Goal: Transaction & Acquisition: Purchase product/service

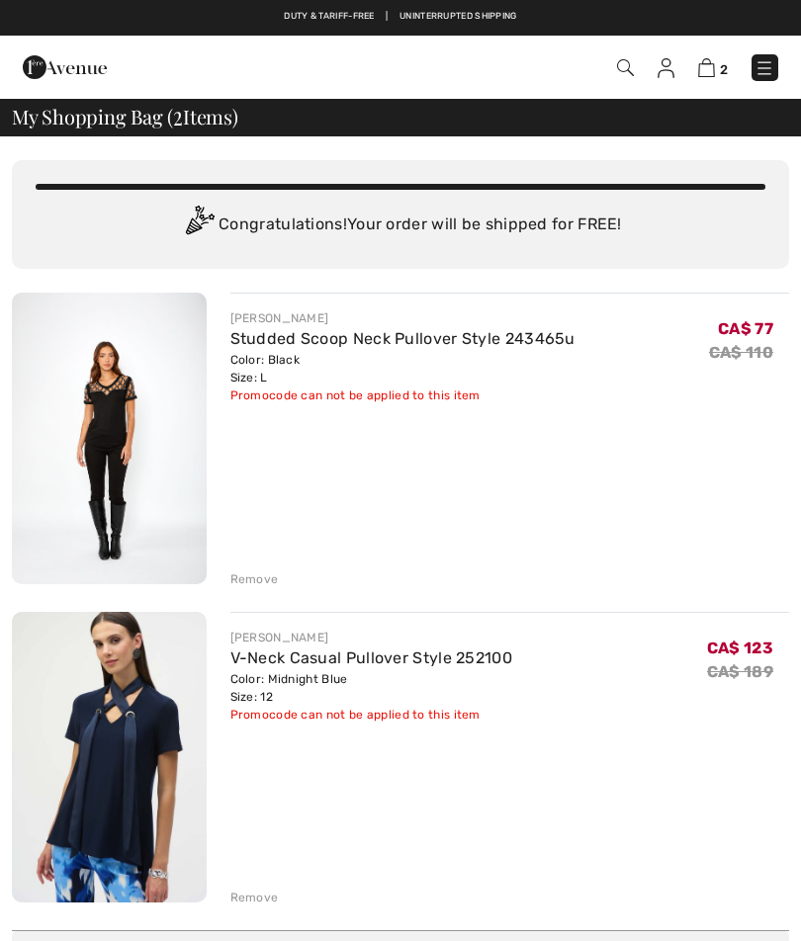
click at [767, 65] on img at bounding box center [764, 68] width 20 height 20
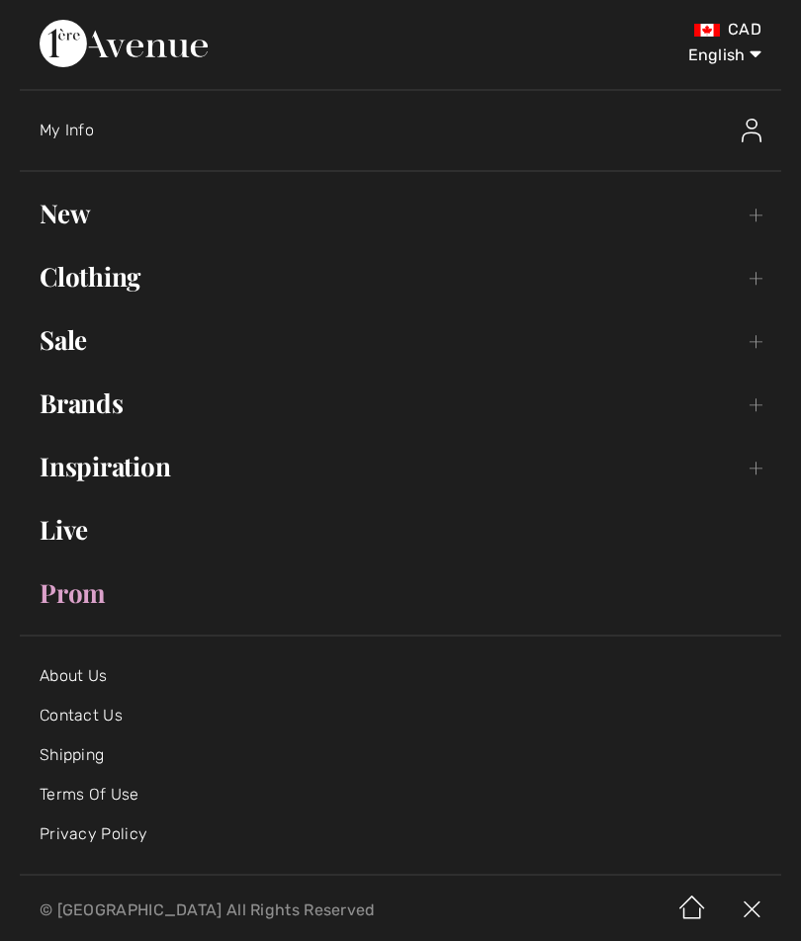
click at [709, 55] on select "English Français" at bounding box center [709, 51] width 103 height 59
select select "https://www.1ereavenue.com/fr/cart/"
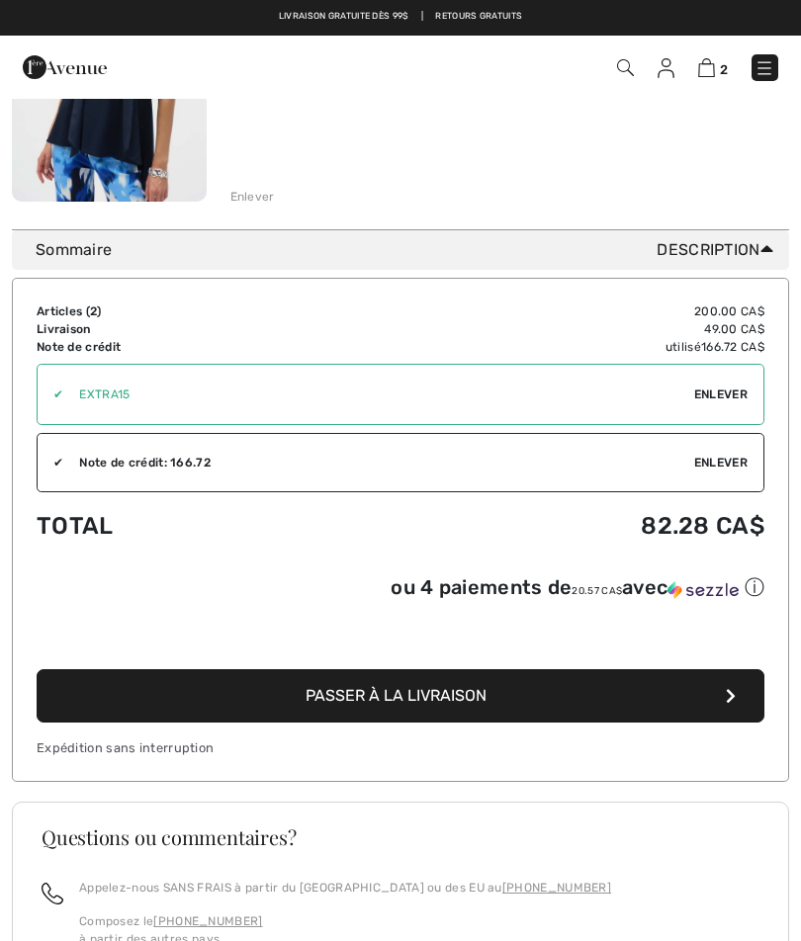
scroll to position [698, 0]
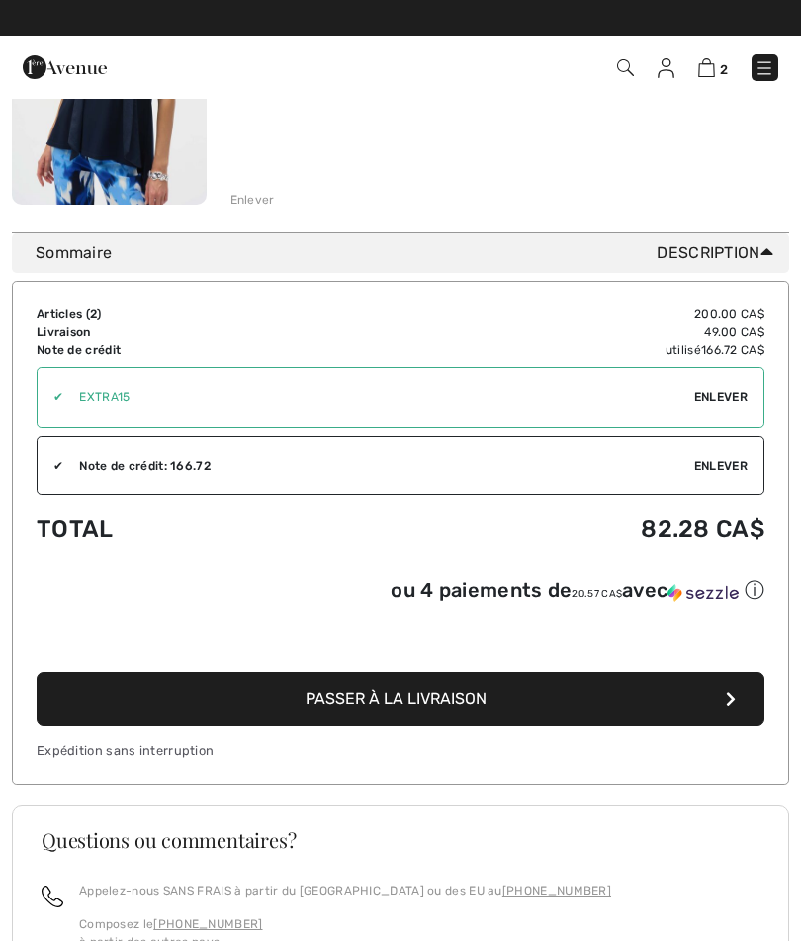
click icon "button"
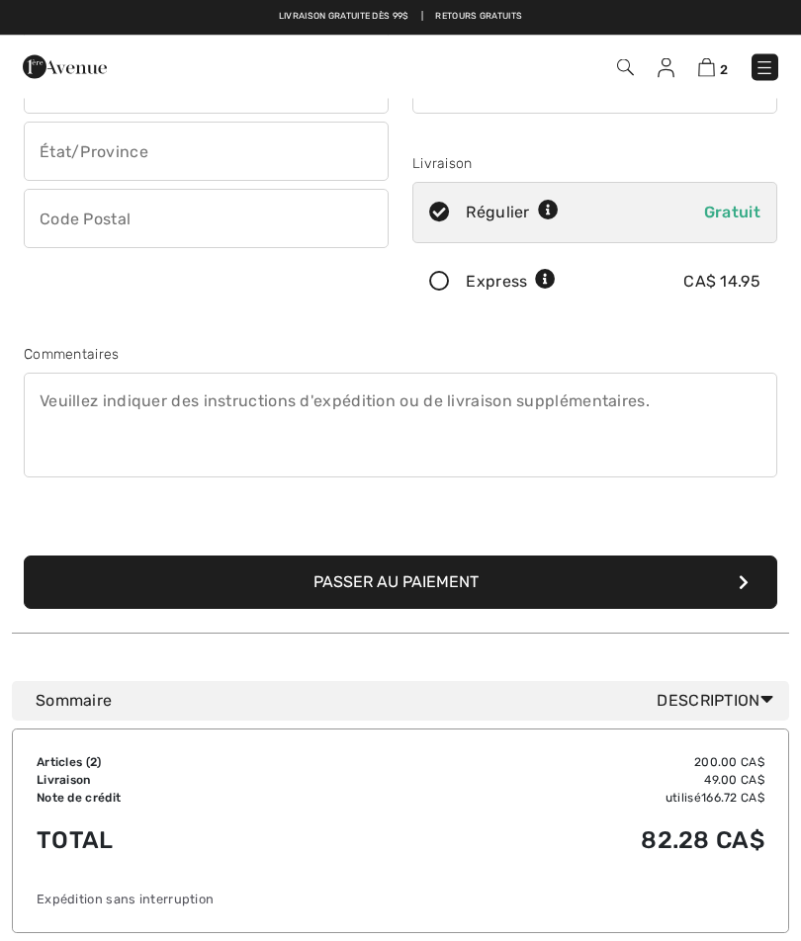
scroll to position [255, 0]
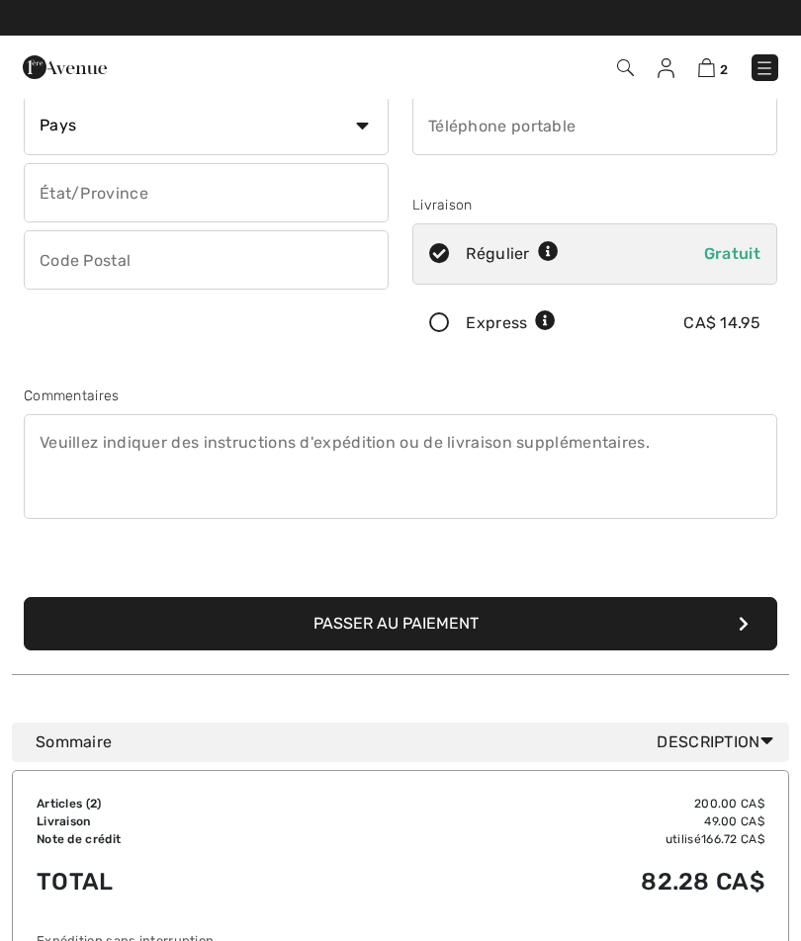
click at [447, 255] on icon at bounding box center [439, 254] width 52 height 21
radio input "true"
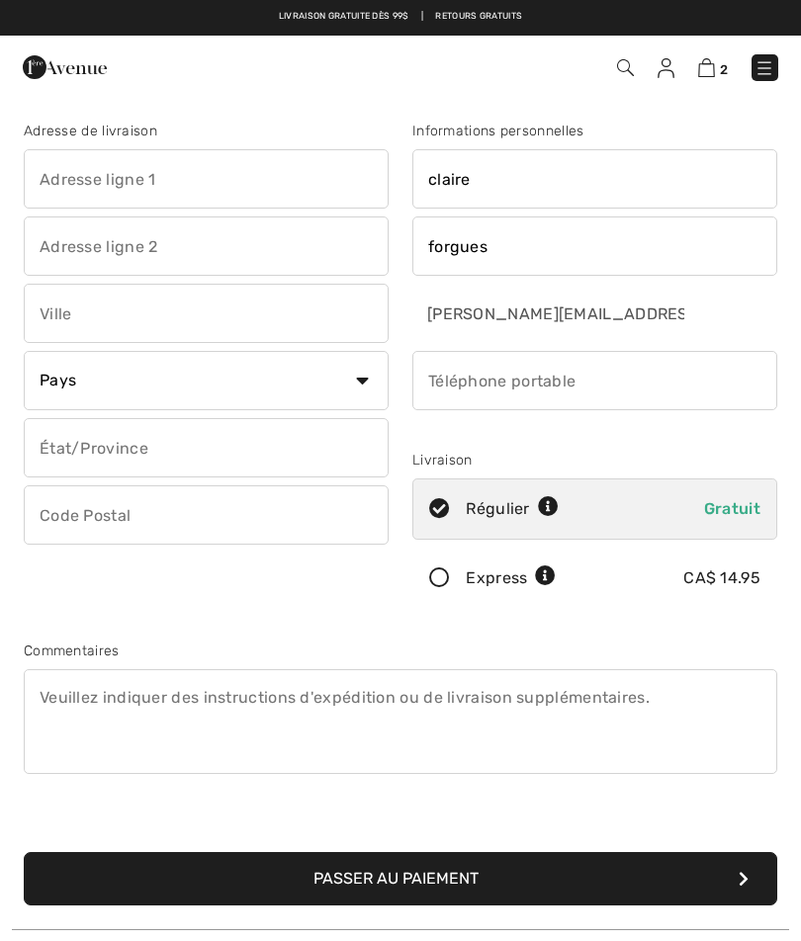
scroll to position [18, 0]
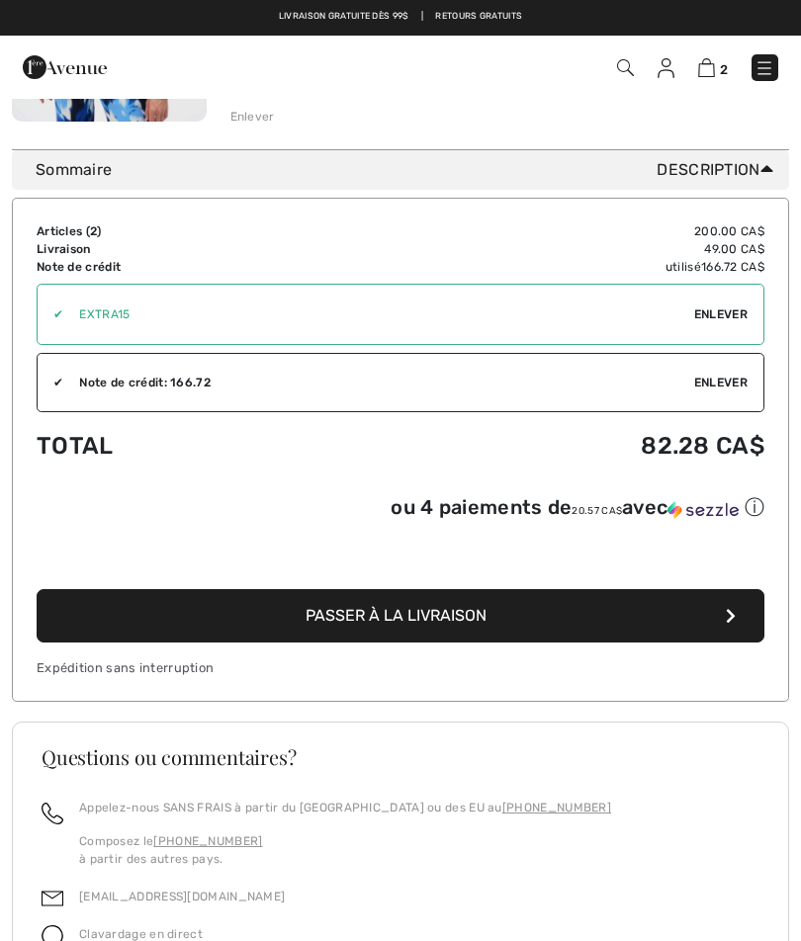
click at [715, 311] on span "Enlever" at bounding box center [720, 314] width 53 height 18
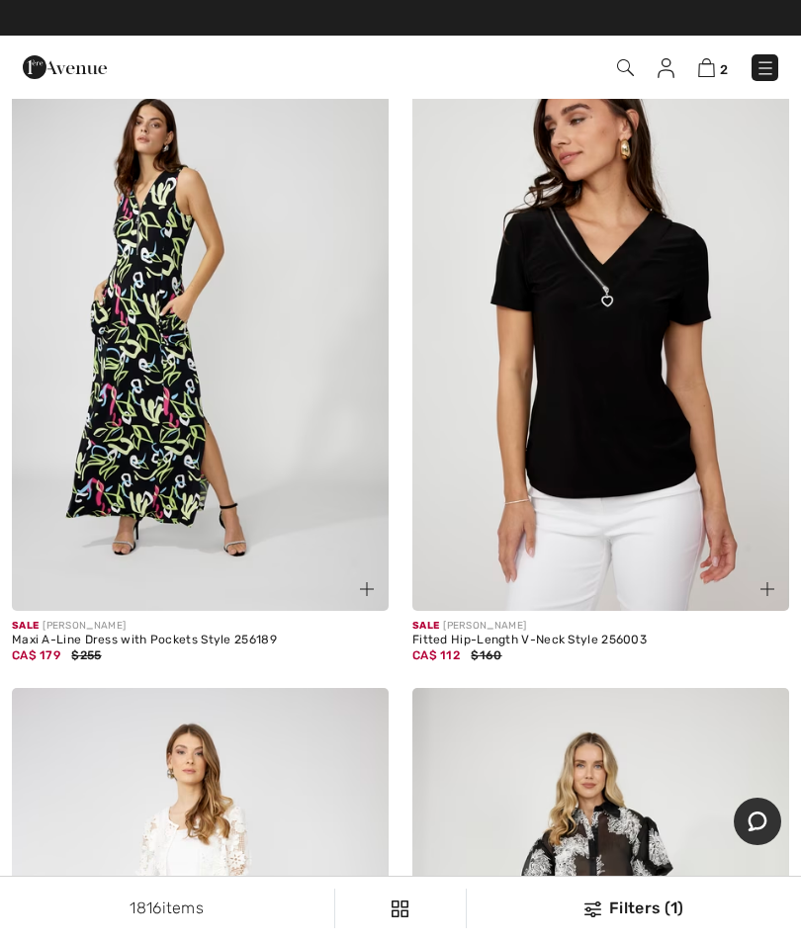
scroll to position [2248, 0]
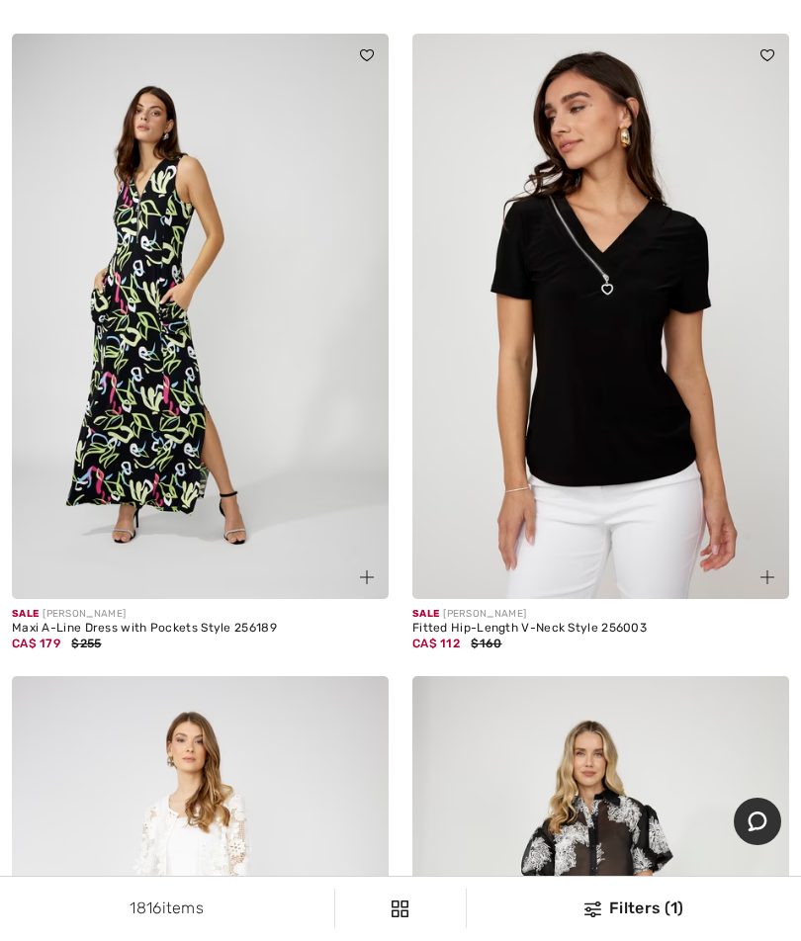
click at [631, 425] on img at bounding box center [600, 316] width 377 height 565
click at [637, 413] on img at bounding box center [600, 316] width 377 height 565
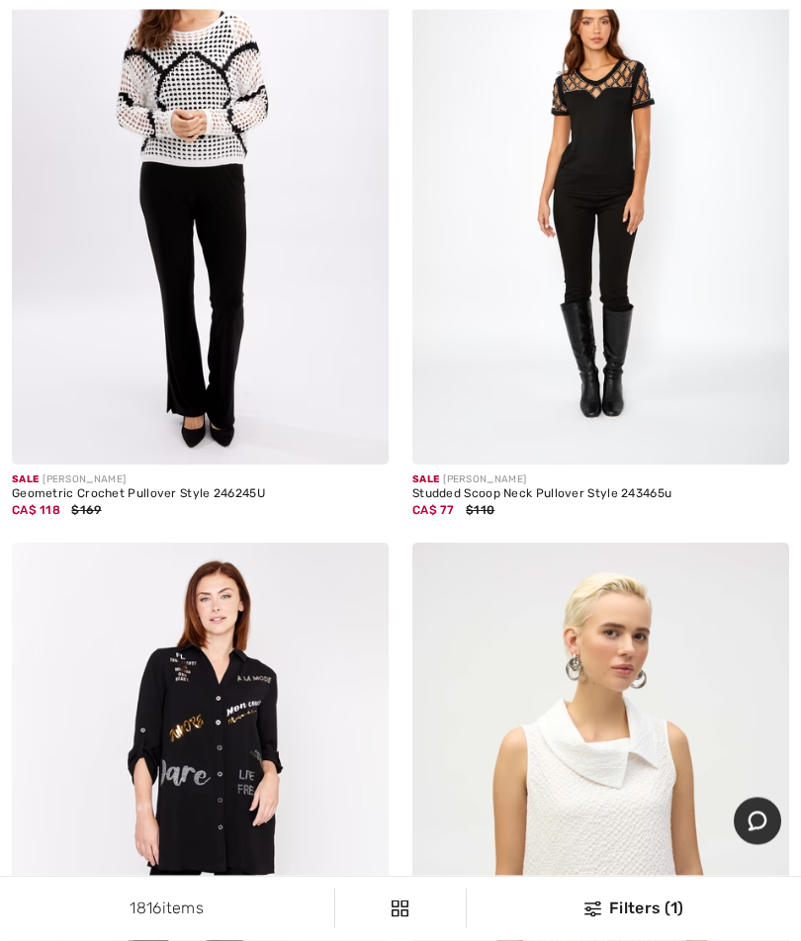
scroll to position [7017, 0]
click at [612, 222] on img at bounding box center [600, 180] width 377 height 565
click at [663, 134] on img at bounding box center [600, 180] width 377 height 565
click at [627, 146] on img at bounding box center [600, 180] width 377 height 565
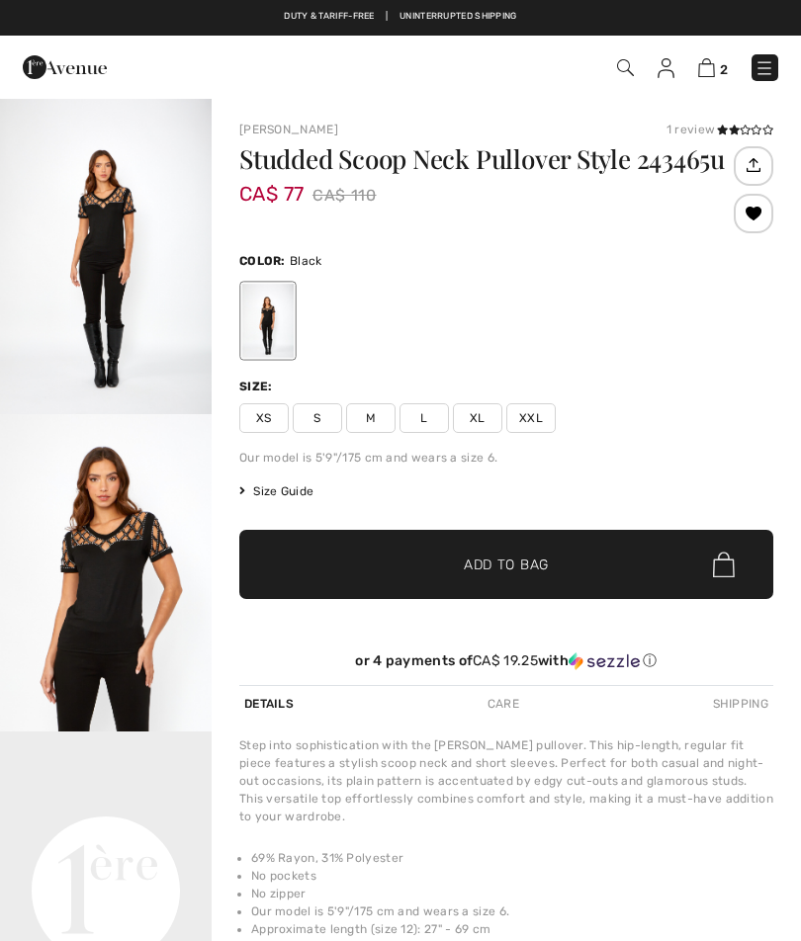
checkbox input "true"
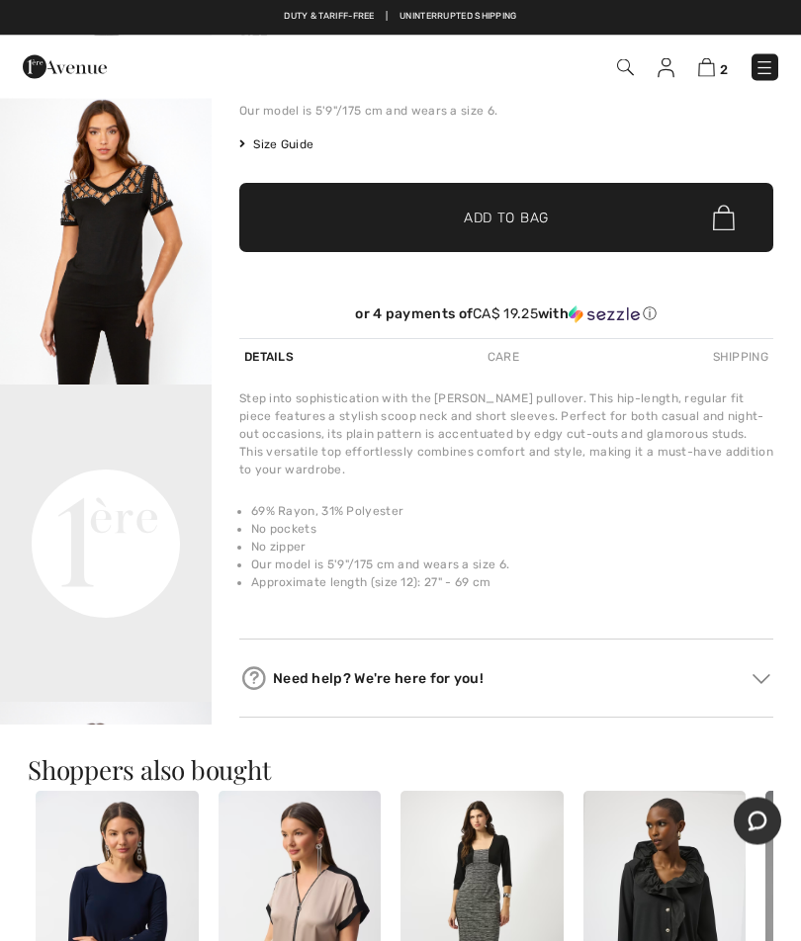
scroll to position [347, 0]
click at [774, 61] on img at bounding box center [764, 68] width 20 height 20
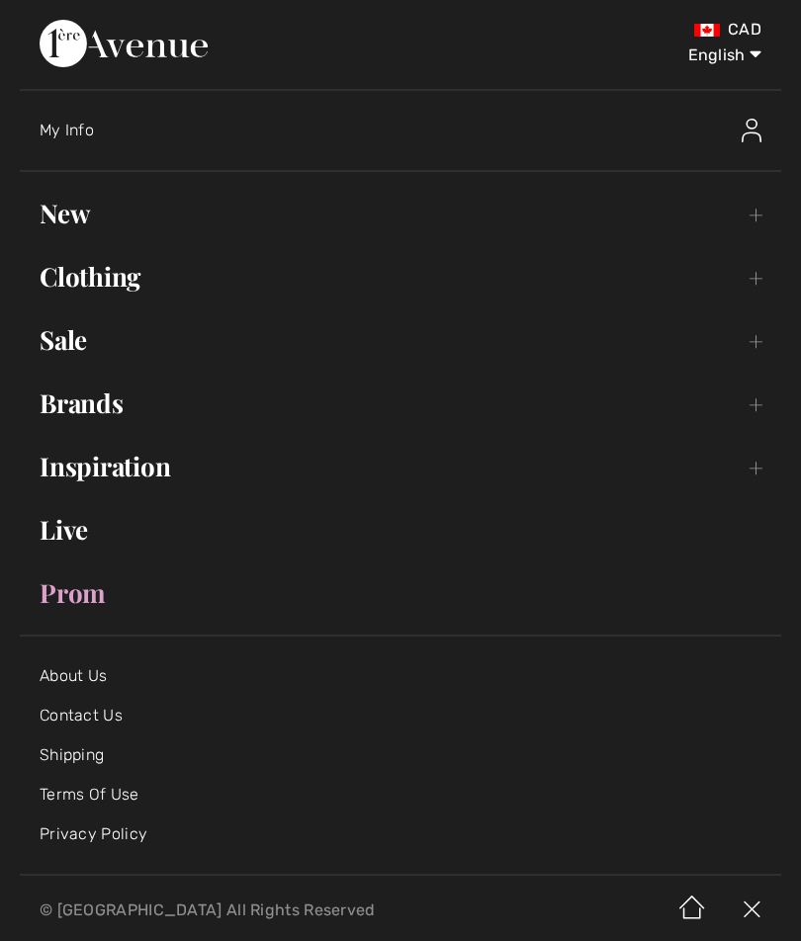
click at [727, 45] on select "English Français" at bounding box center [709, 51] width 103 height 59
select select "https://www.1ereavenue.com/fr/pull-col-bateau-cloute-modele-243465-p74179/"
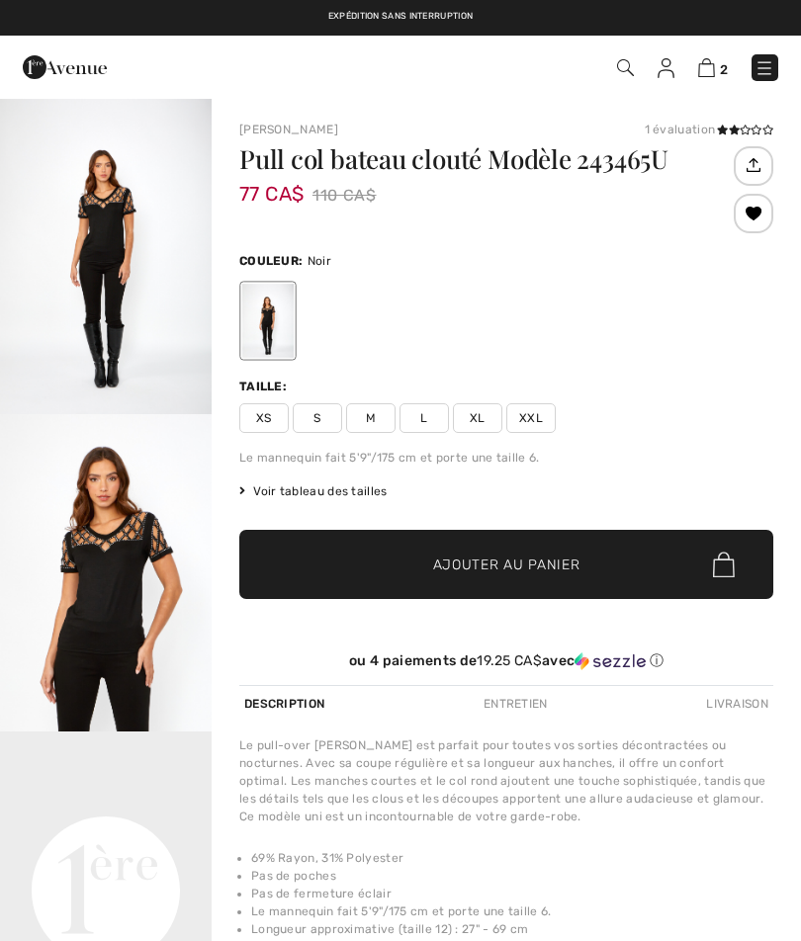
checkbox input "true"
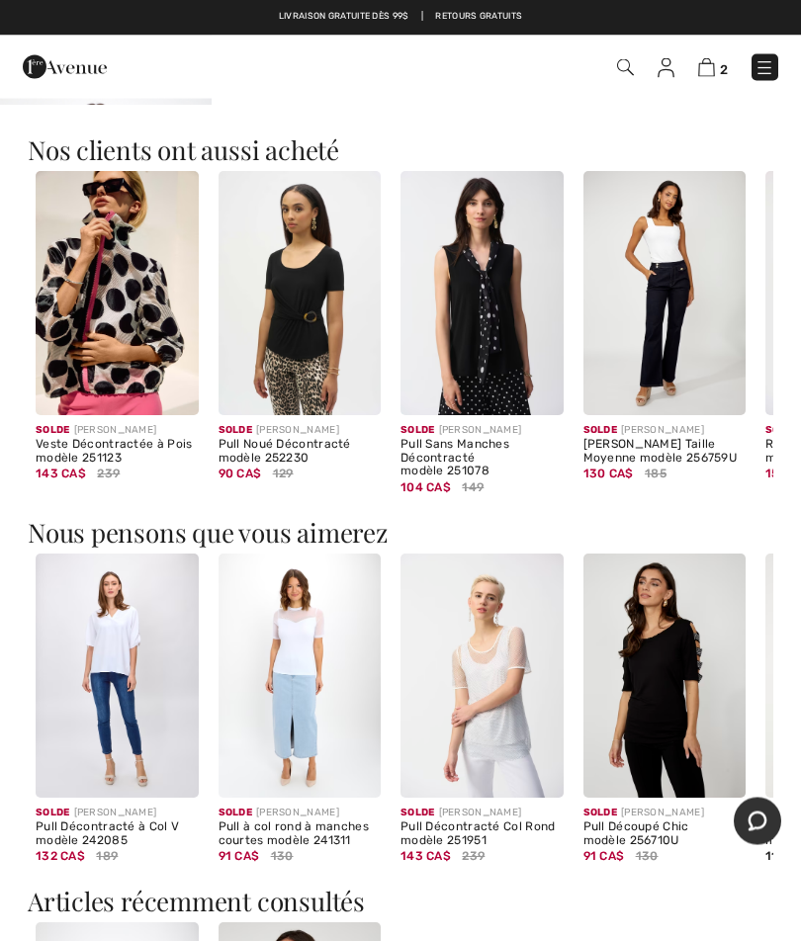
scroll to position [967, 0]
click at [527, 316] on img at bounding box center [481, 293] width 163 height 244
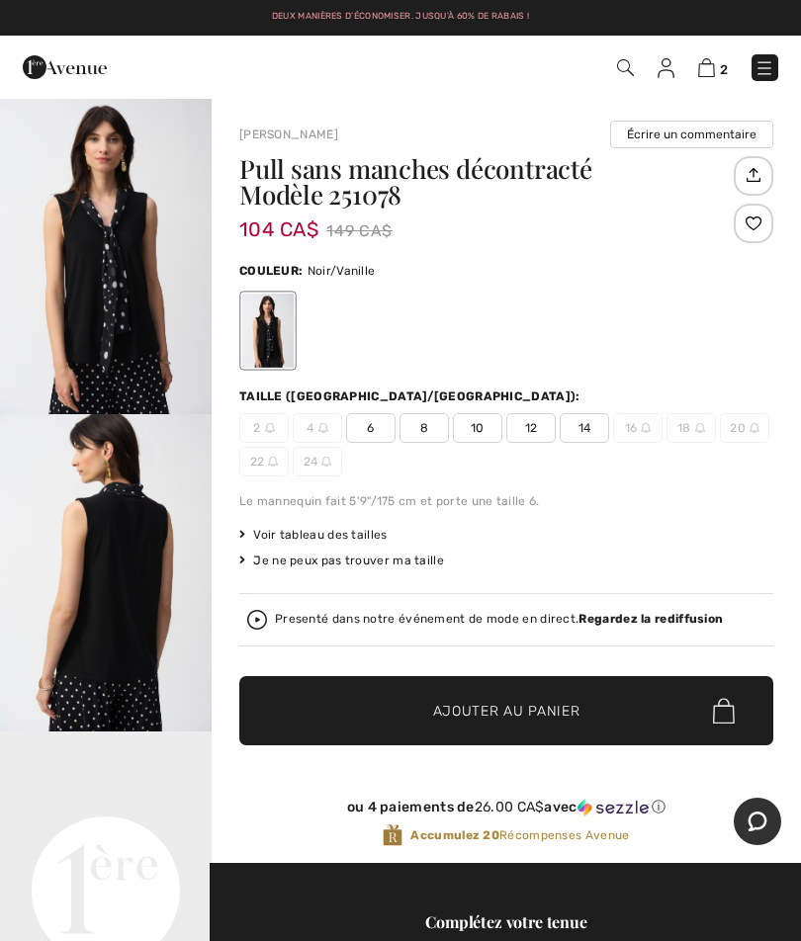
click at [537, 416] on span "12" at bounding box center [530, 428] width 49 height 30
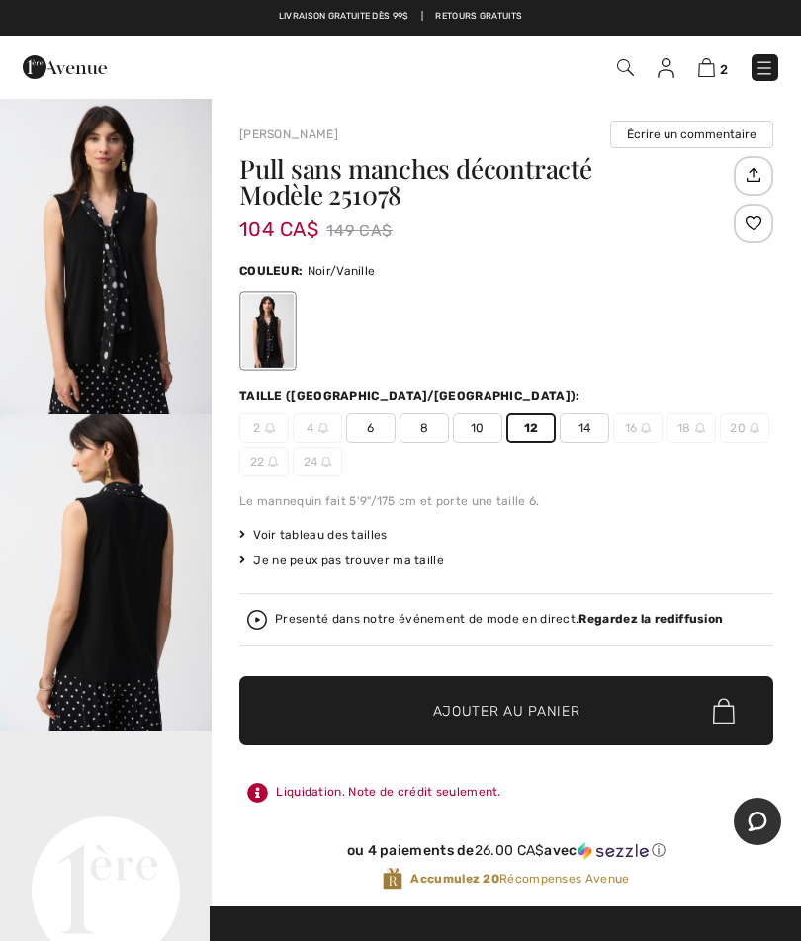
click at [540, 704] on span "Ajouter au panier" at bounding box center [506, 711] width 147 height 21
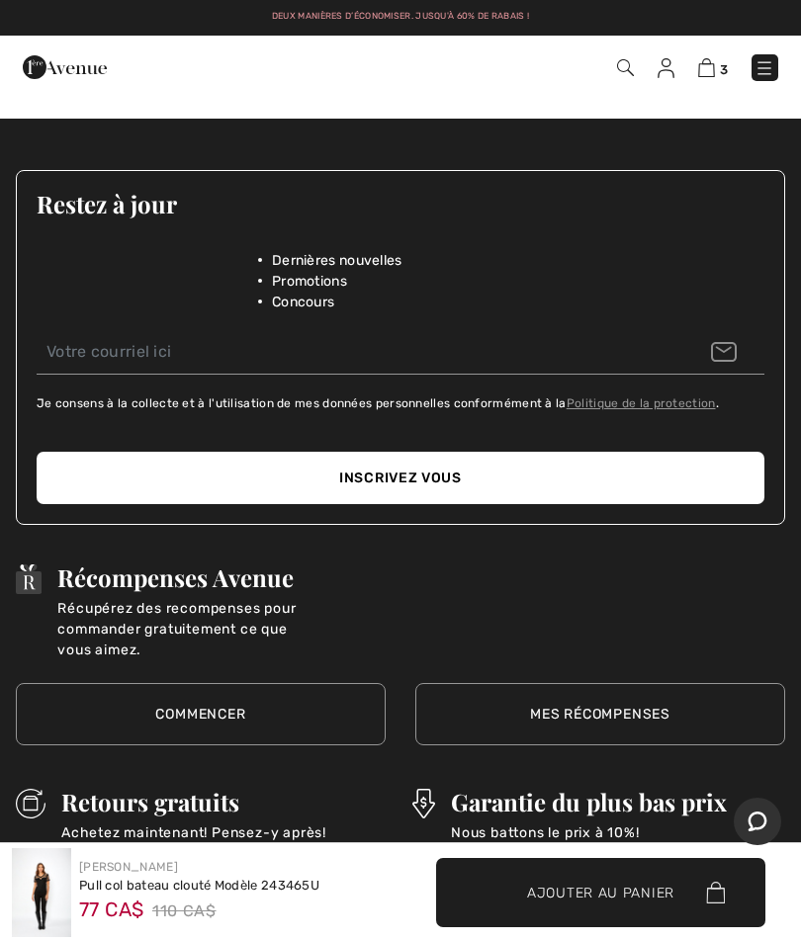
scroll to position [2968, 0]
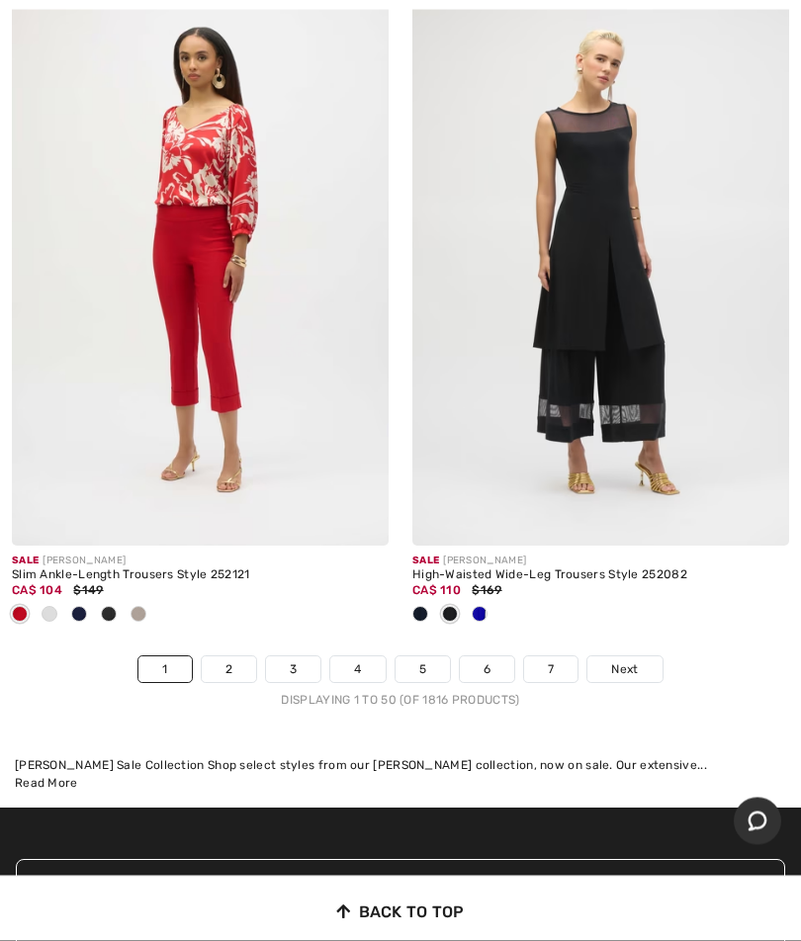
scroll to position [16698, 0]
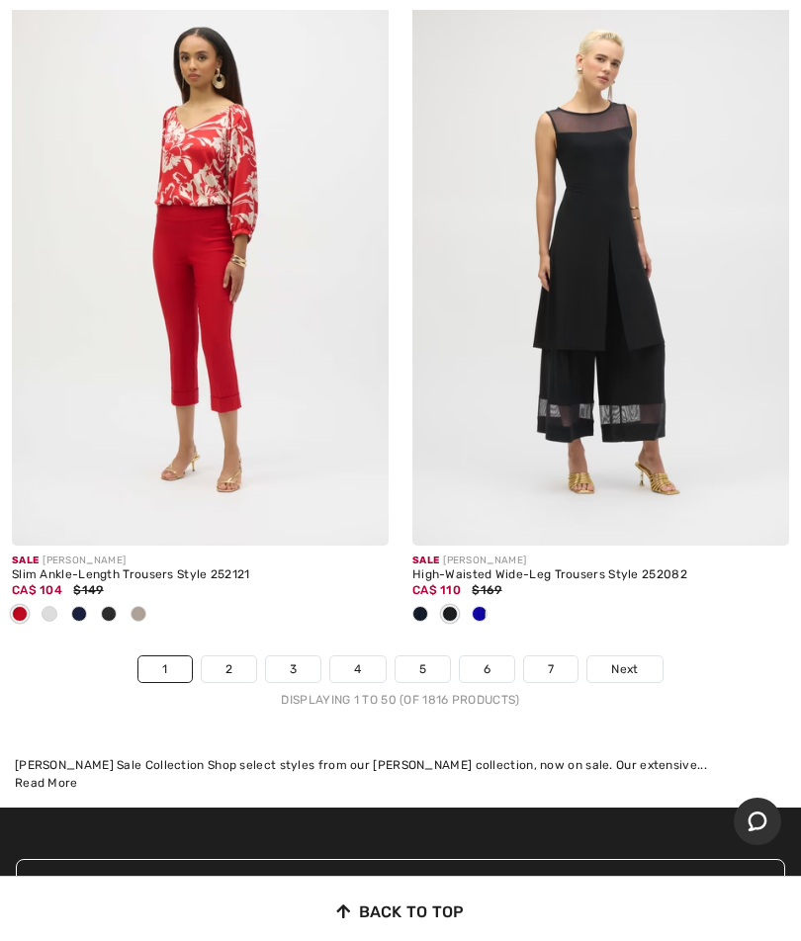
click at [298, 656] on link "3" at bounding box center [293, 669] width 54 height 26
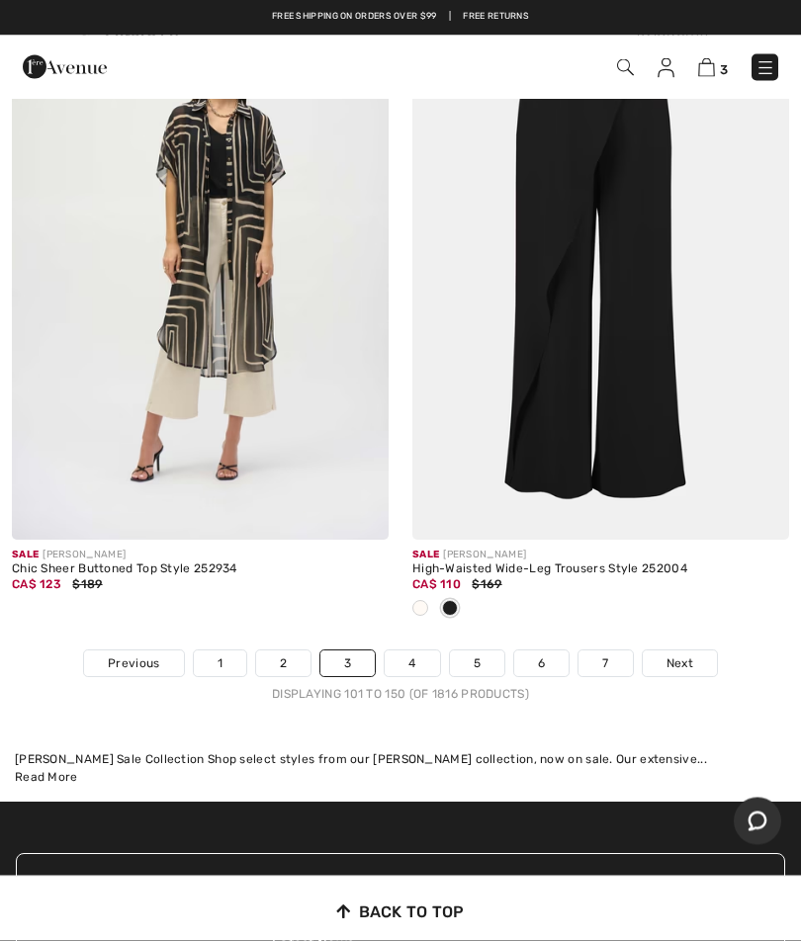
scroll to position [16571, 0]
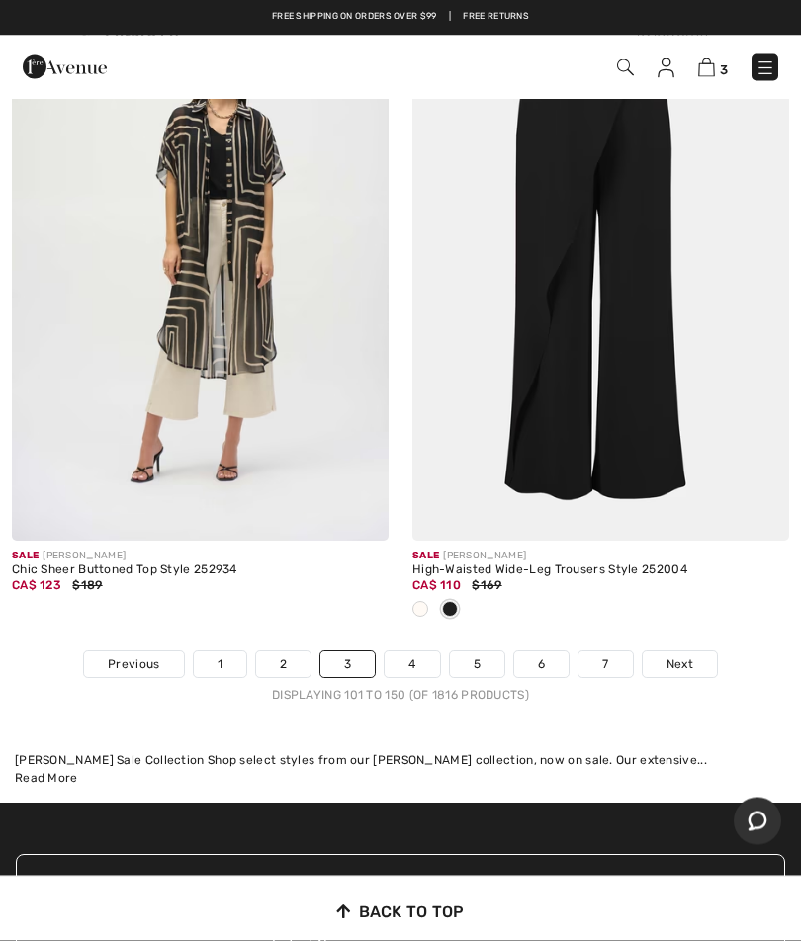
click at [251, 295] on img at bounding box center [200, 258] width 377 height 565
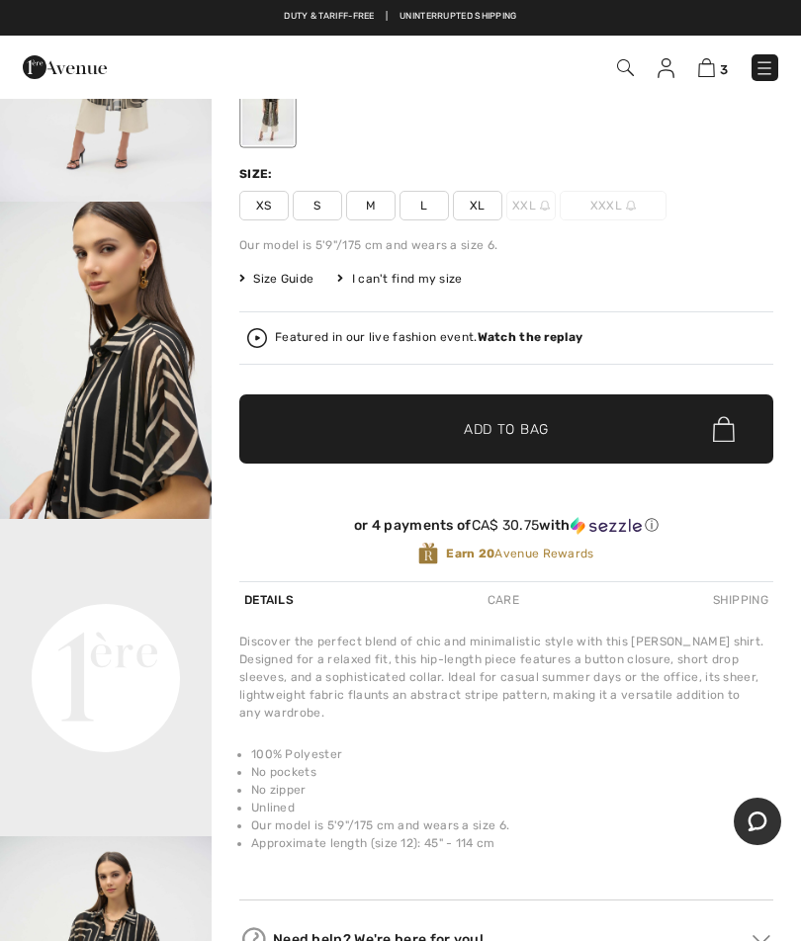
scroll to position [214, 0]
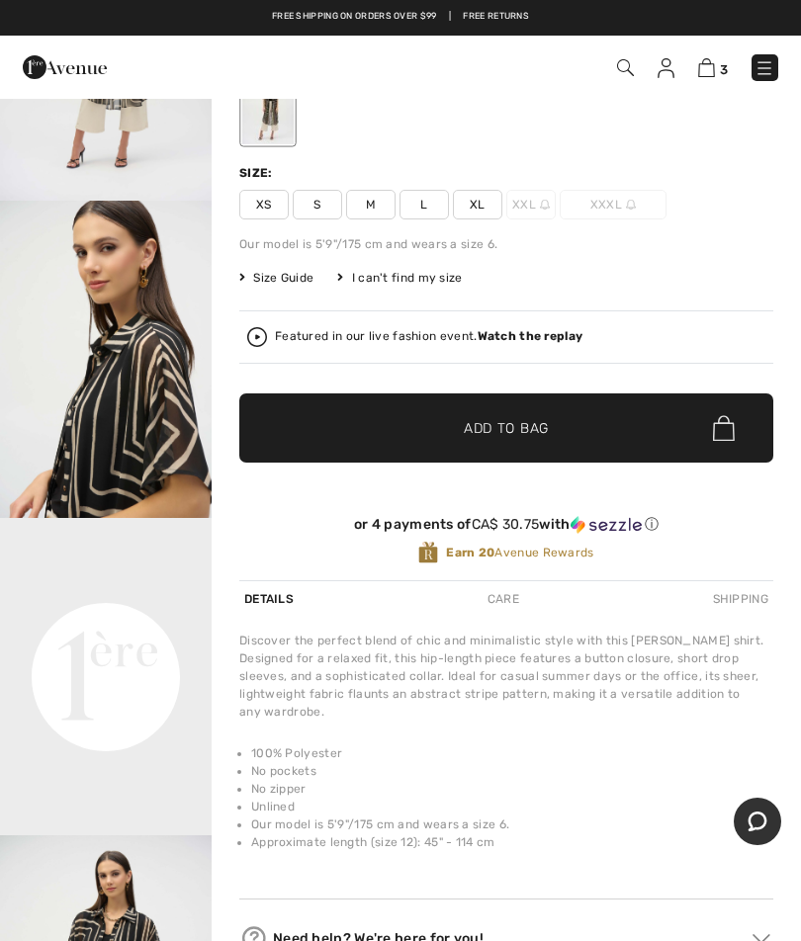
click at [430, 199] on span "L" at bounding box center [423, 205] width 49 height 30
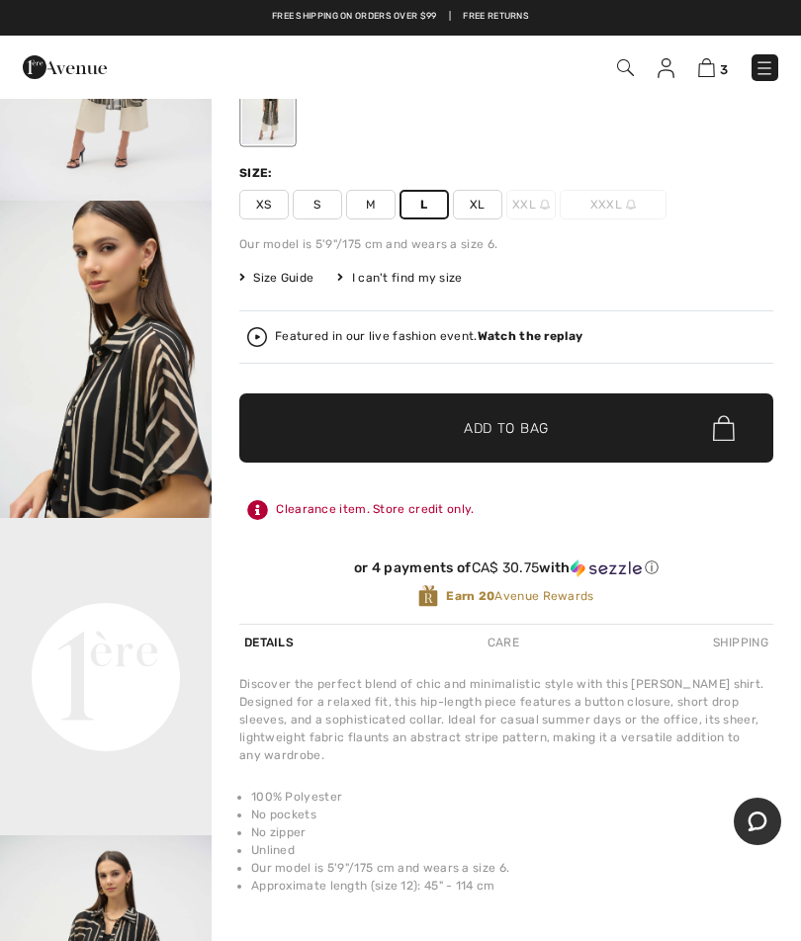
click at [524, 436] on span "Add to Bag" at bounding box center [506, 428] width 85 height 21
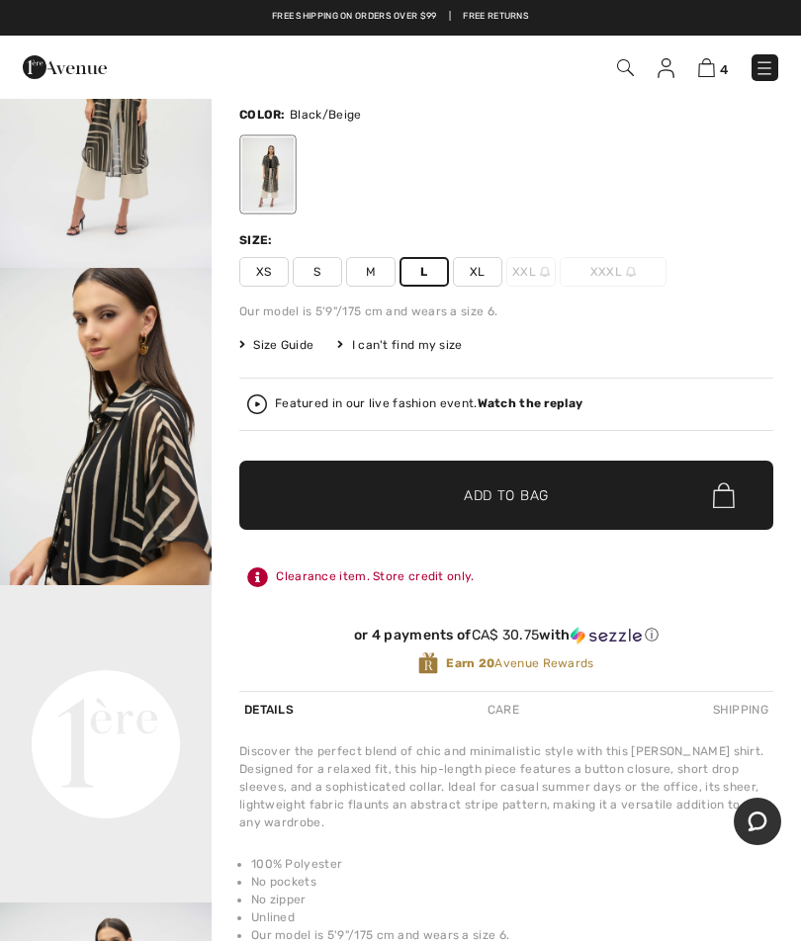
scroll to position [0, 0]
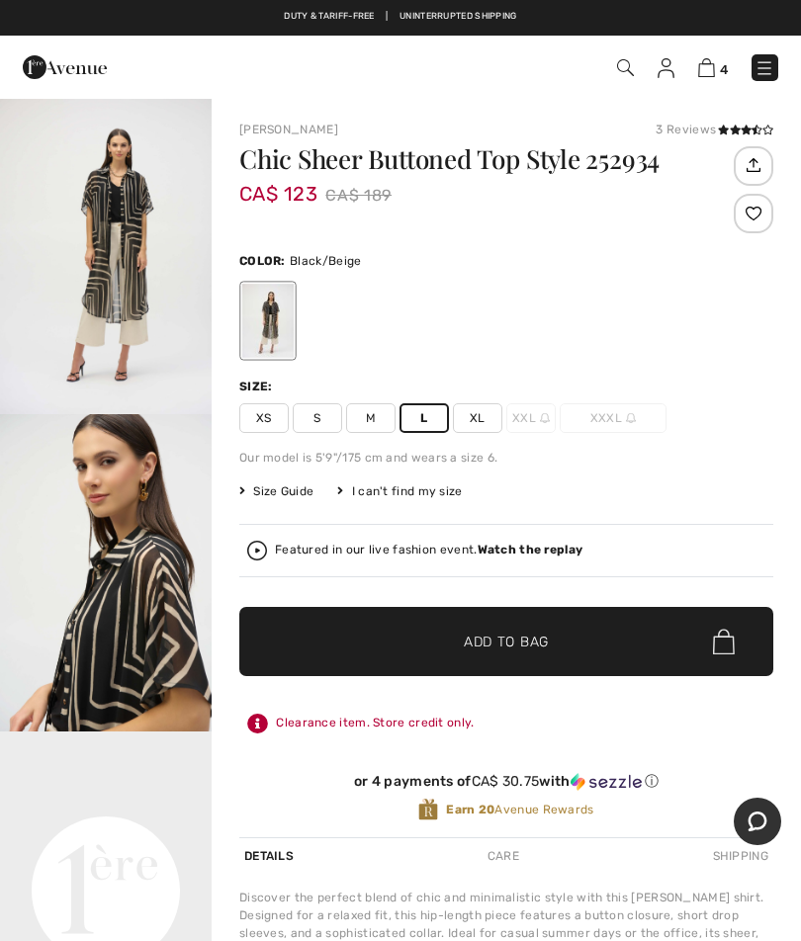
click at [772, 67] on img at bounding box center [764, 68] width 20 height 20
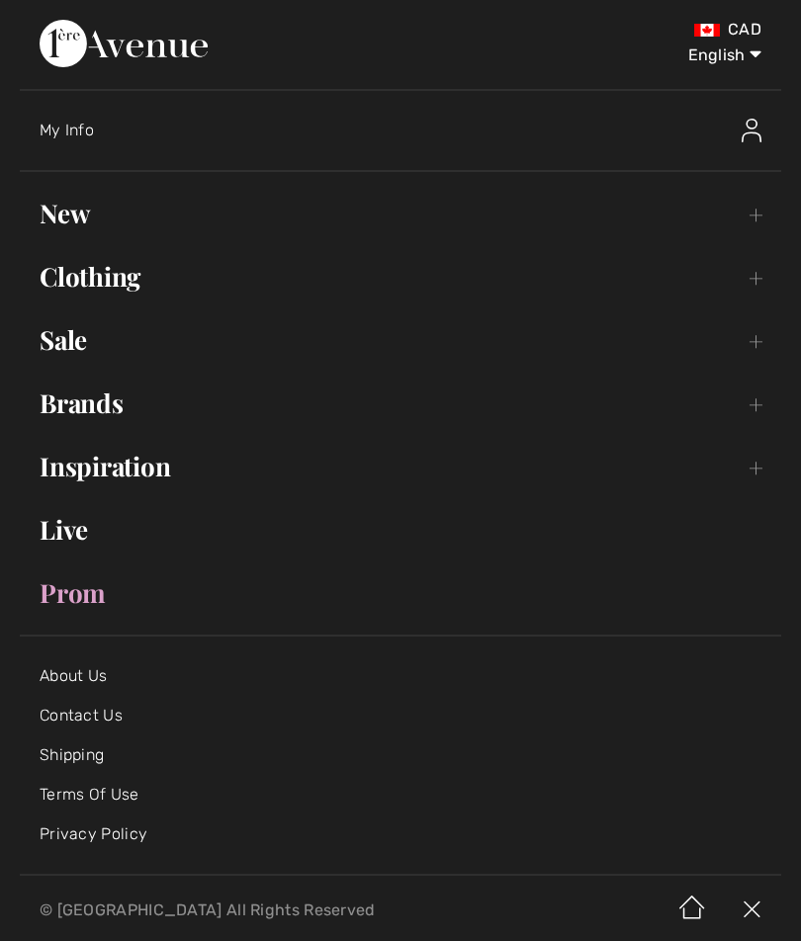
click at [761, 62] on select "English Français" at bounding box center [709, 51] width 103 height 59
select select "https://www.1ereavenue.com/fr/haut-chic-transparent-boutonne-modele-252934-p817…"
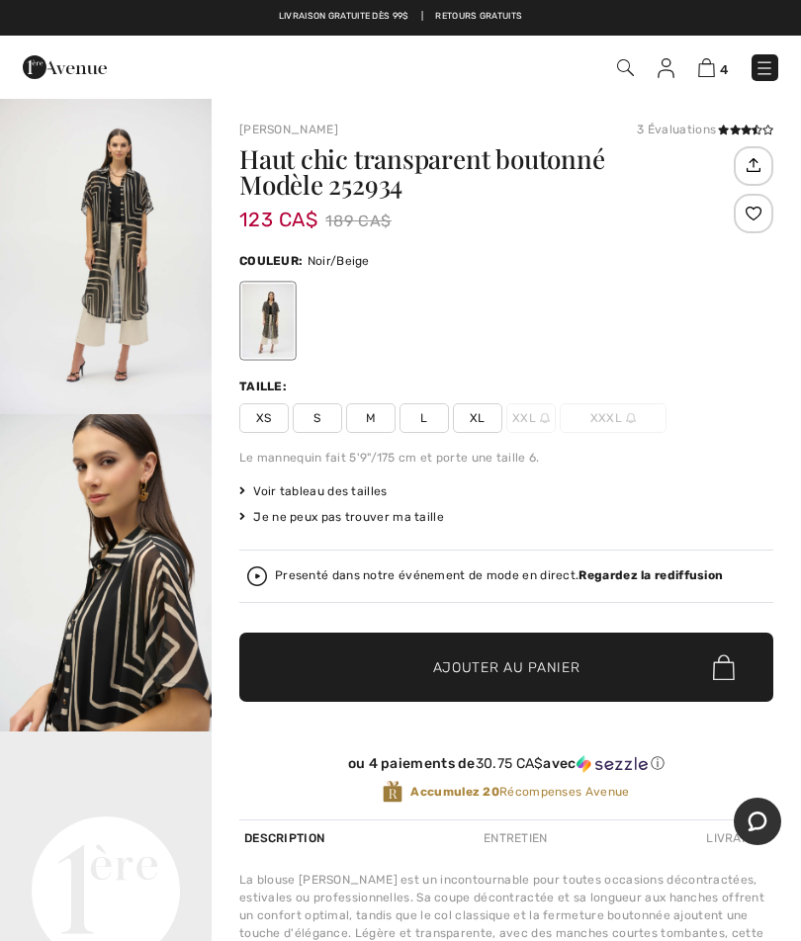
click at [473, 412] on span "XL" at bounding box center [477, 418] width 49 height 30
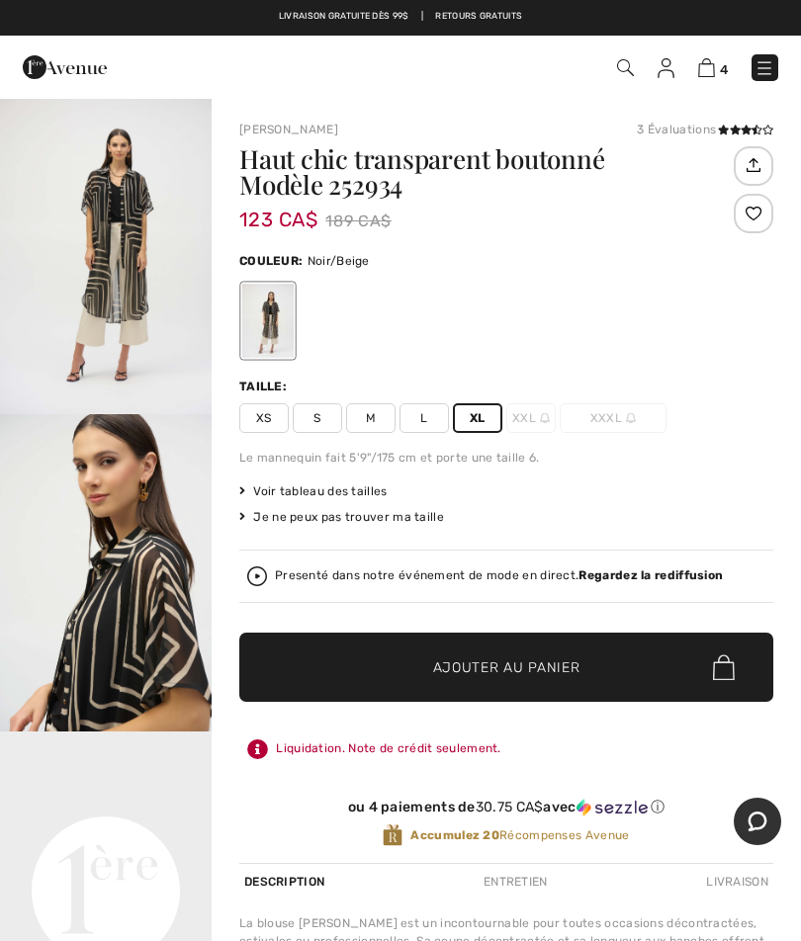
click at [476, 672] on span "Ajouter au panier" at bounding box center [506, 667] width 147 height 21
click at [708, 66] on img at bounding box center [706, 67] width 17 height 19
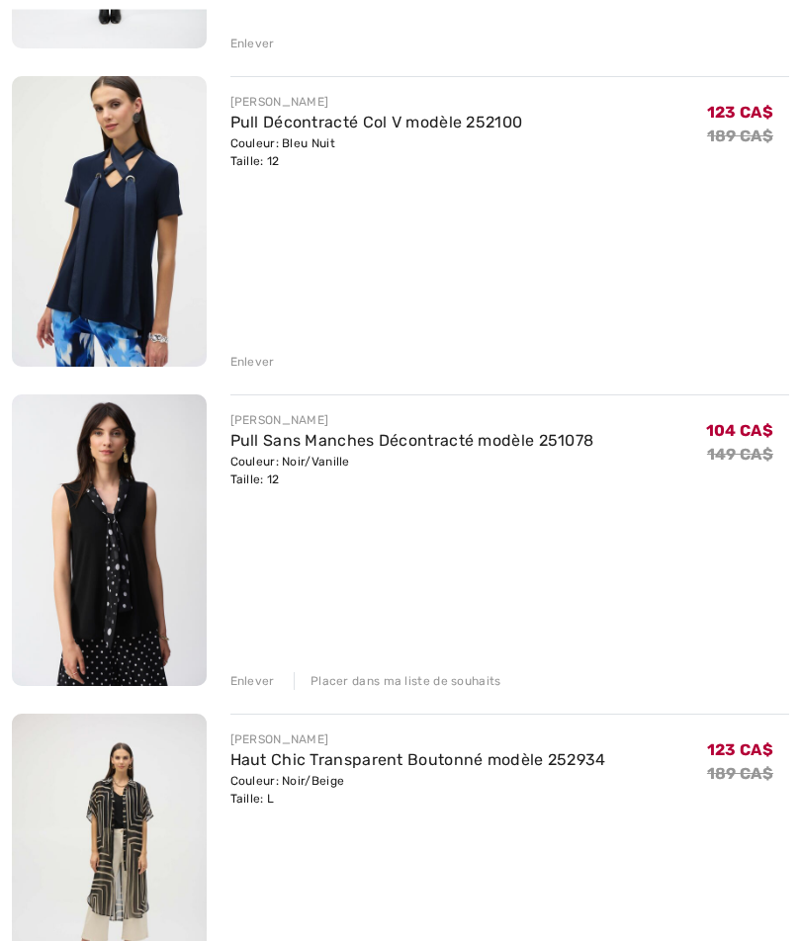
scroll to position [536, 0]
click at [253, 674] on div "Enlever" at bounding box center [252, 681] width 44 height 18
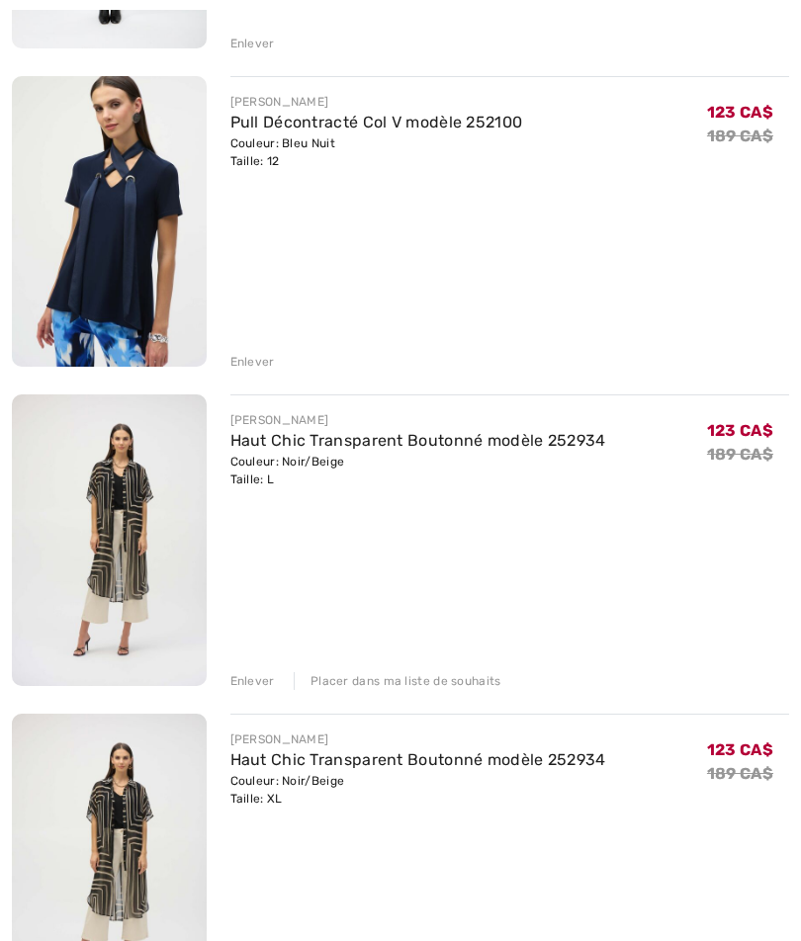
click at [251, 677] on div "Enlever" at bounding box center [252, 681] width 44 height 18
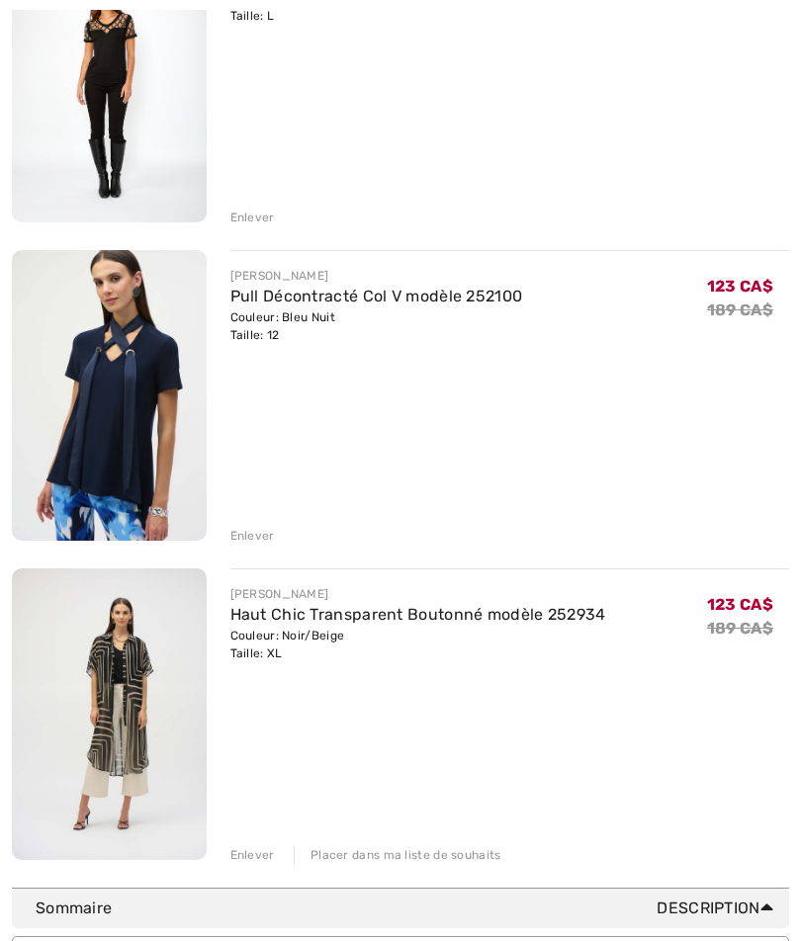
scroll to position [374, 0]
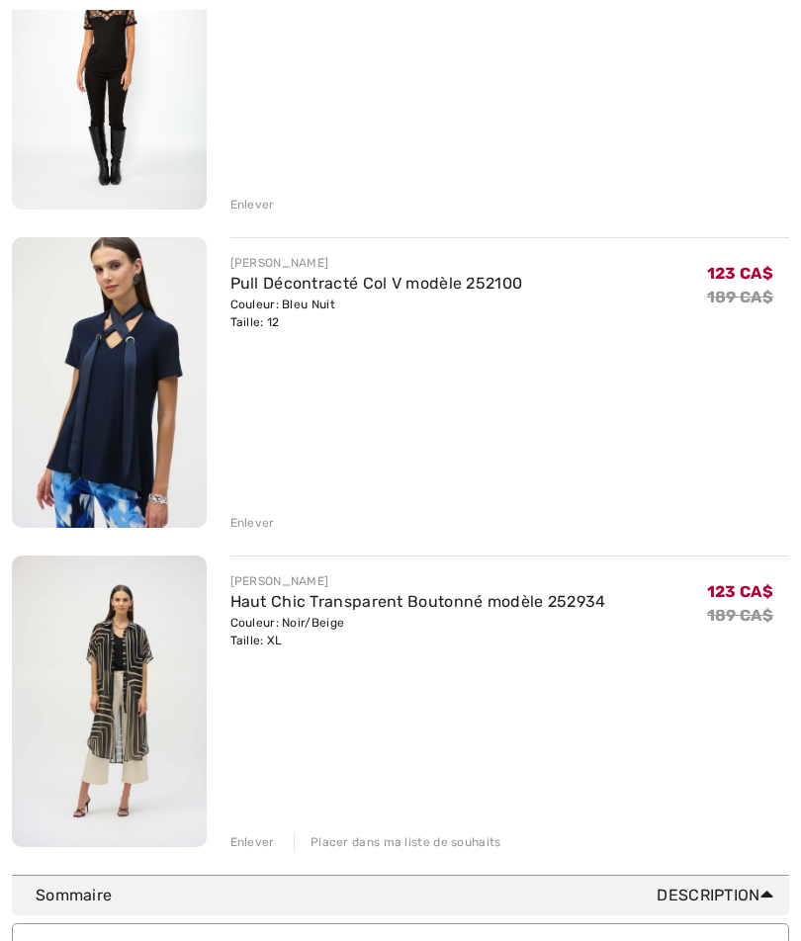
click at [329, 275] on link "Pull Décontracté Col V modèle 252100" at bounding box center [376, 284] width 293 height 19
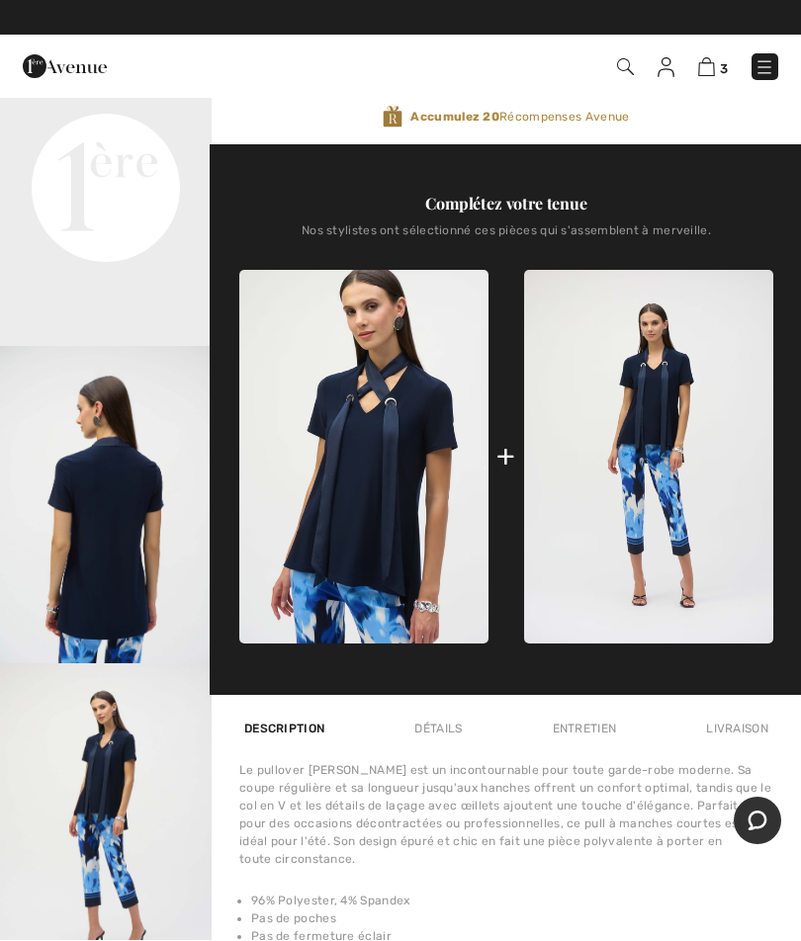
scroll to position [703, 0]
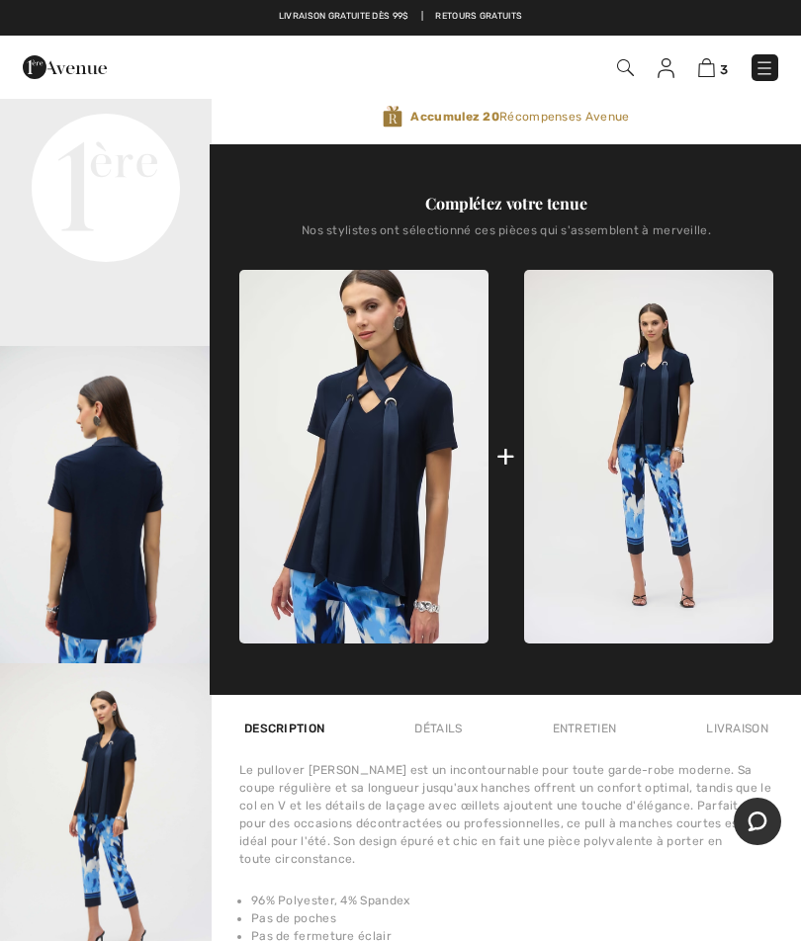
click at [714, 65] on img at bounding box center [706, 67] width 17 height 19
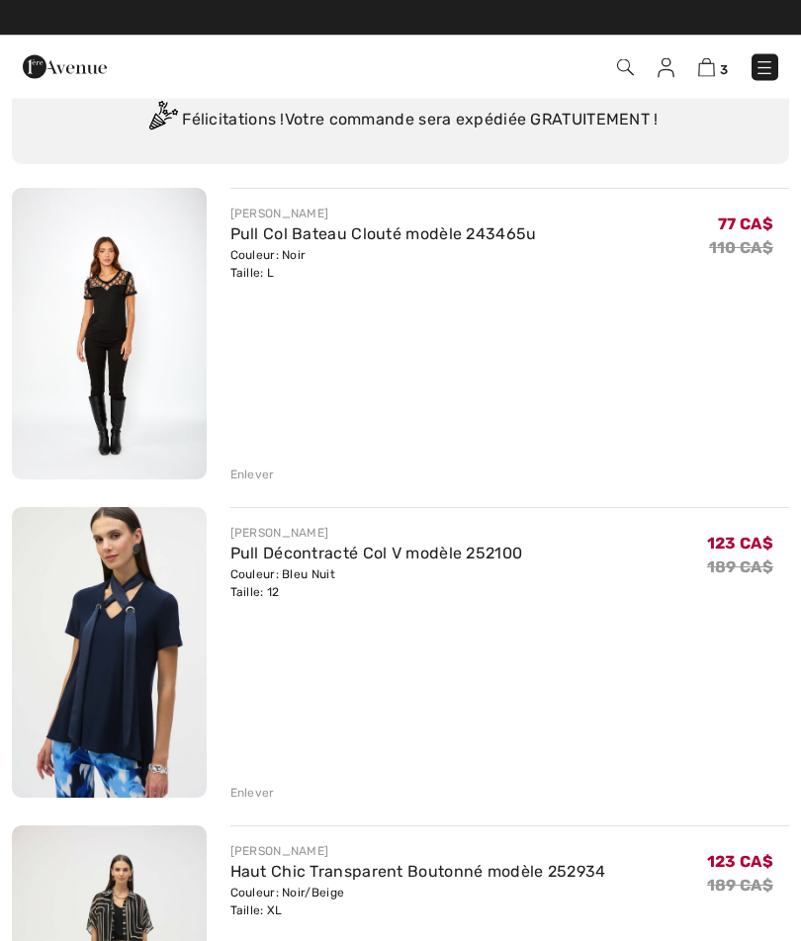
scroll to position [105, 0]
click at [115, 336] on img at bounding box center [109, 334] width 195 height 292
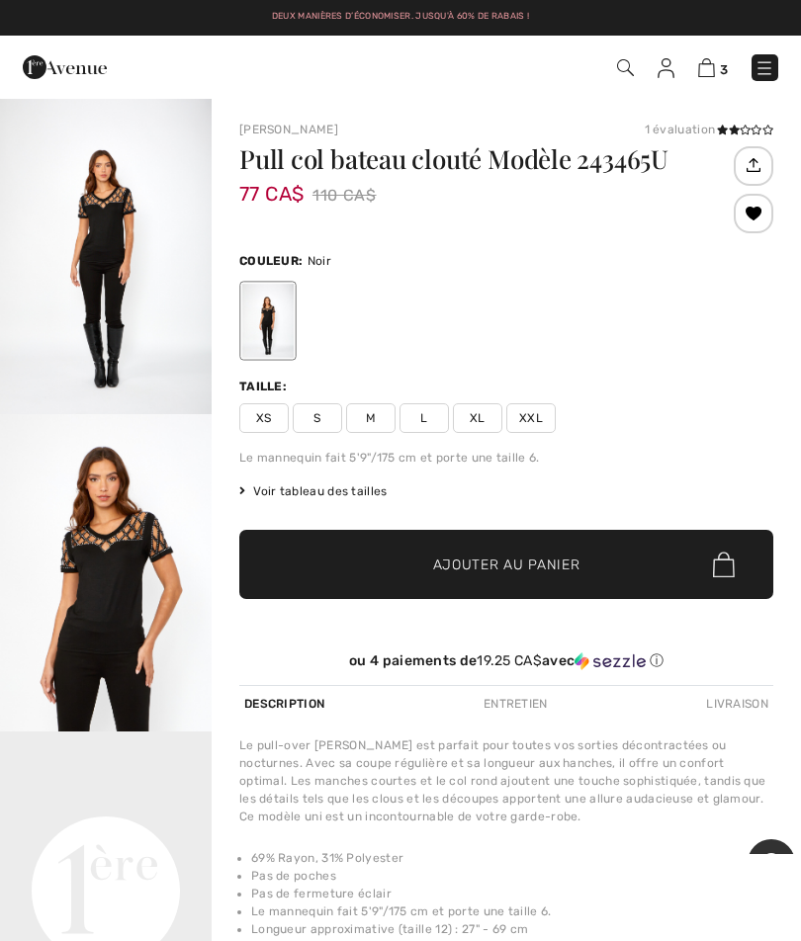
click at [718, 55] on link "3" at bounding box center [713, 67] width 30 height 24
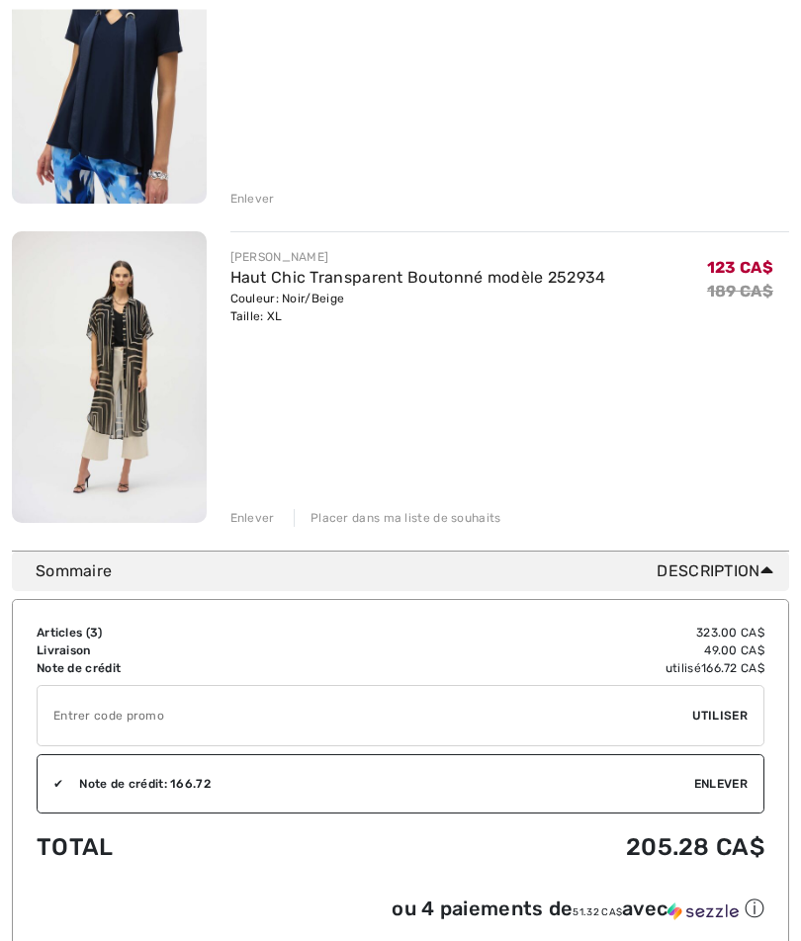
scroll to position [700, 0]
click at [798, 695] on div "Vous n'êtes qu'à 0.00 CA$ de la LIVRAISON GRATUITE! Continuer à magasiner > Fél…" at bounding box center [400, 515] width 801 height 2156
click at [798, 731] on div "Vous n'êtes qu'à 0.00 CA$ de la LIVRAISON GRATUITE! Continuer à magasiner > Fél…" at bounding box center [400, 515] width 801 height 2156
click at [189, 366] on img at bounding box center [109, 375] width 195 height 291
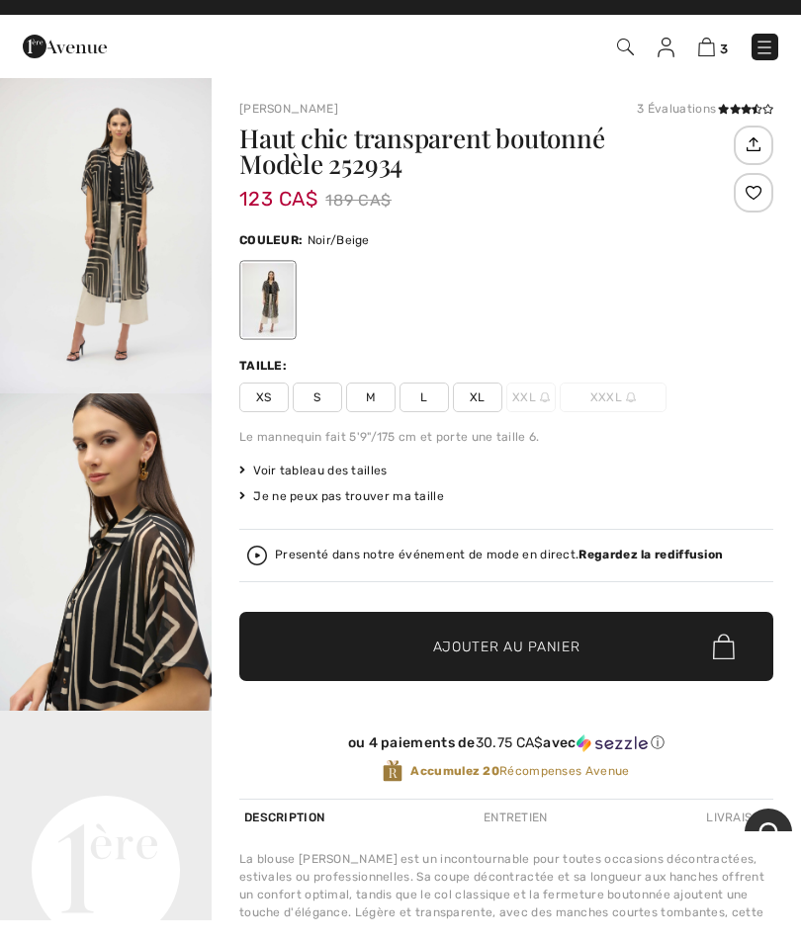
click at [432, 403] on span "L" at bounding box center [423, 418] width 49 height 30
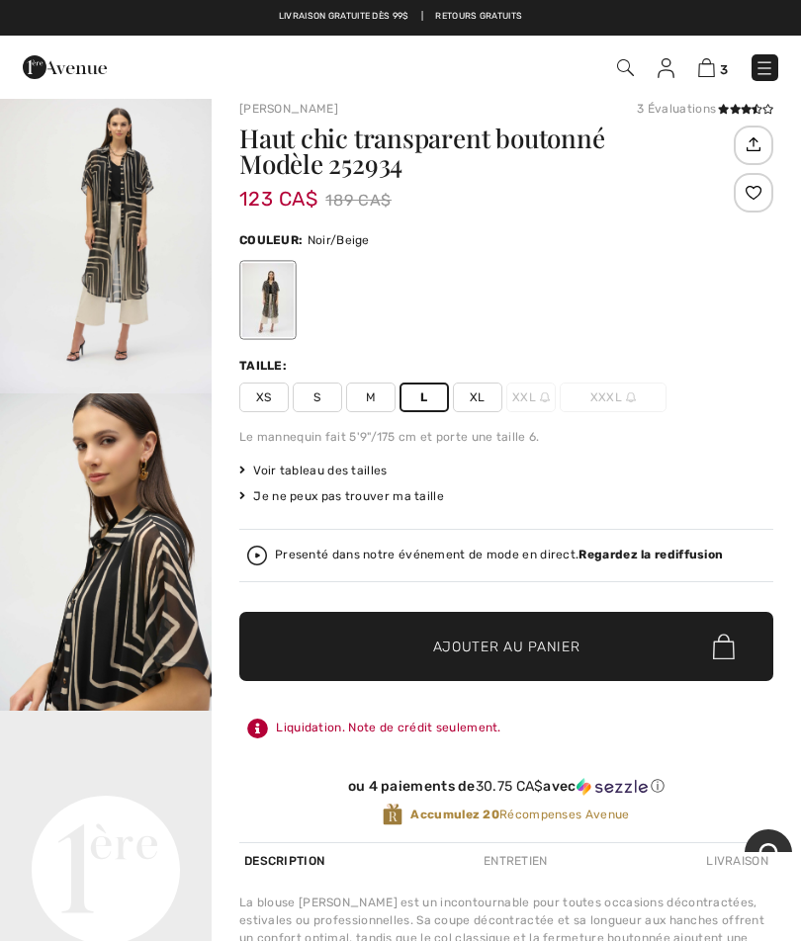
click at [533, 641] on span "Ajouter au panier" at bounding box center [506, 647] width 147 height 21
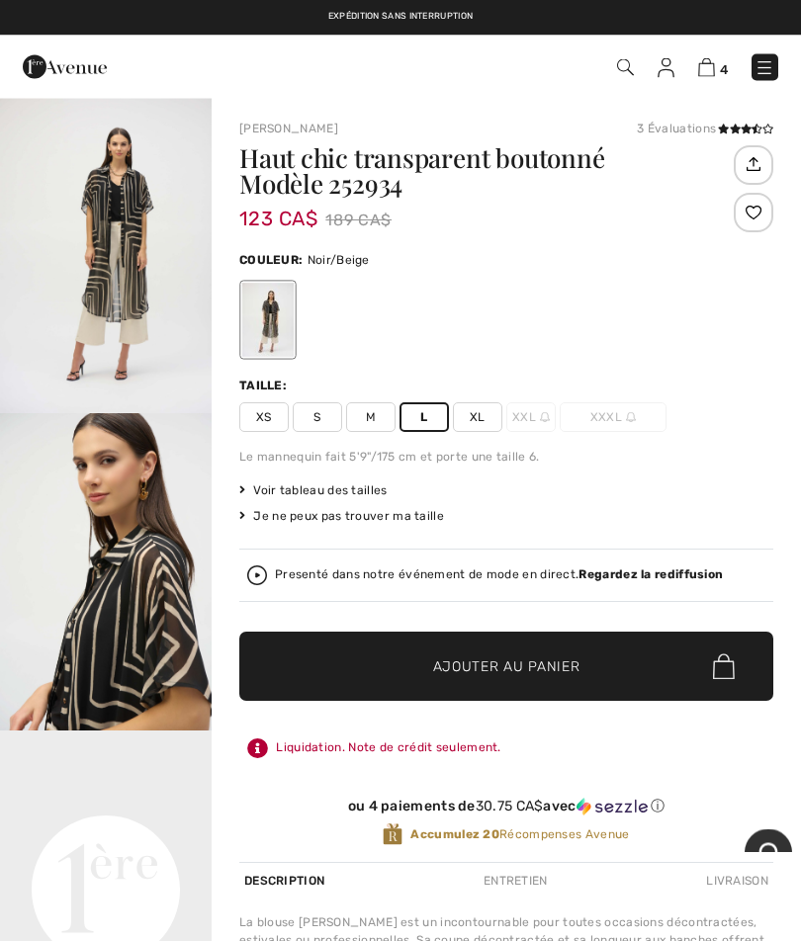
scroll to position [0, 0]
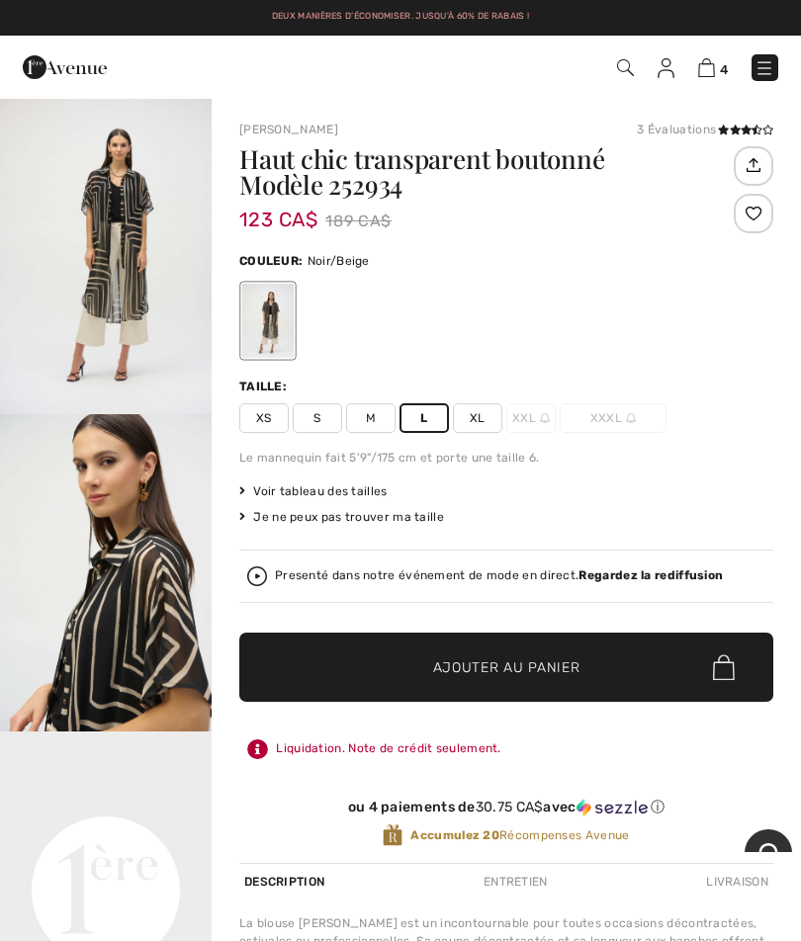
click at [712, 68] on img at bounding box center [706, 67] width 17 height 19
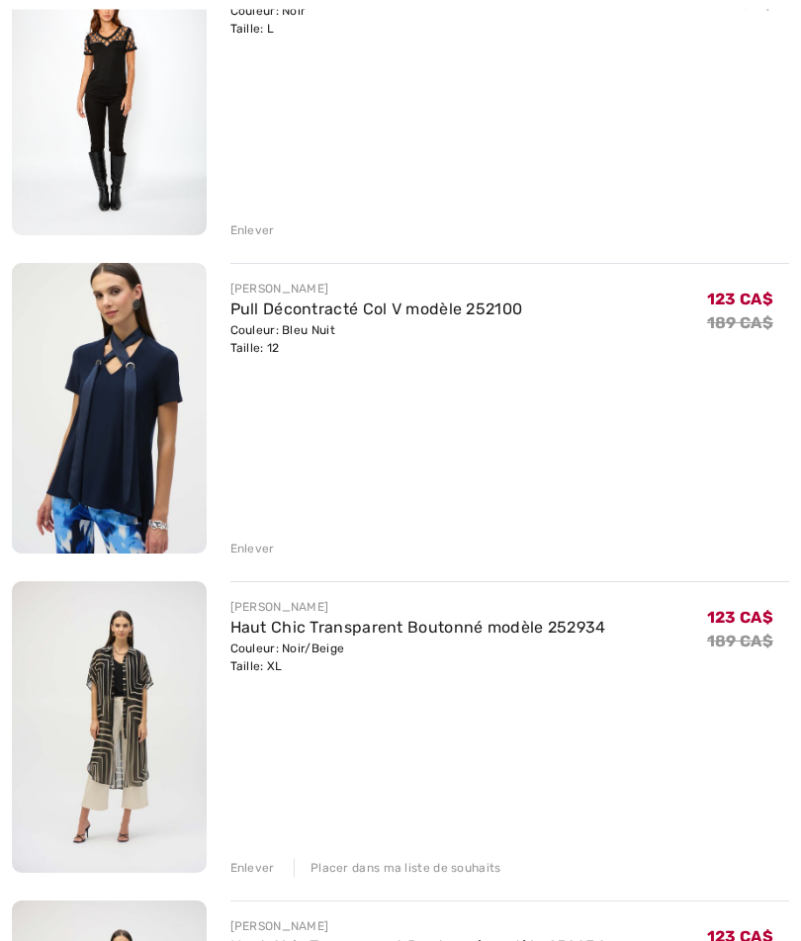
scroll to position [349, 0]
click at [407, 864] on div "Placer dans ma liste de souhaits" at bounding box center [398, 868] width 208 height 18
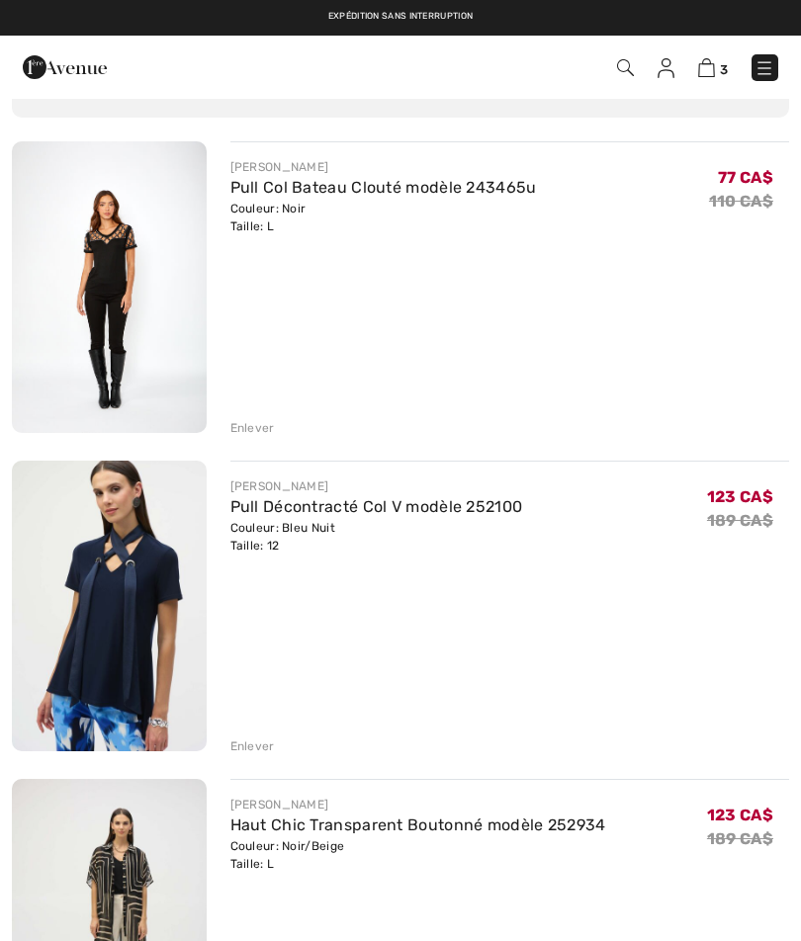
scroll to position [150, 0]
